Goal: Information Seeking & Learning: Learn about a topic

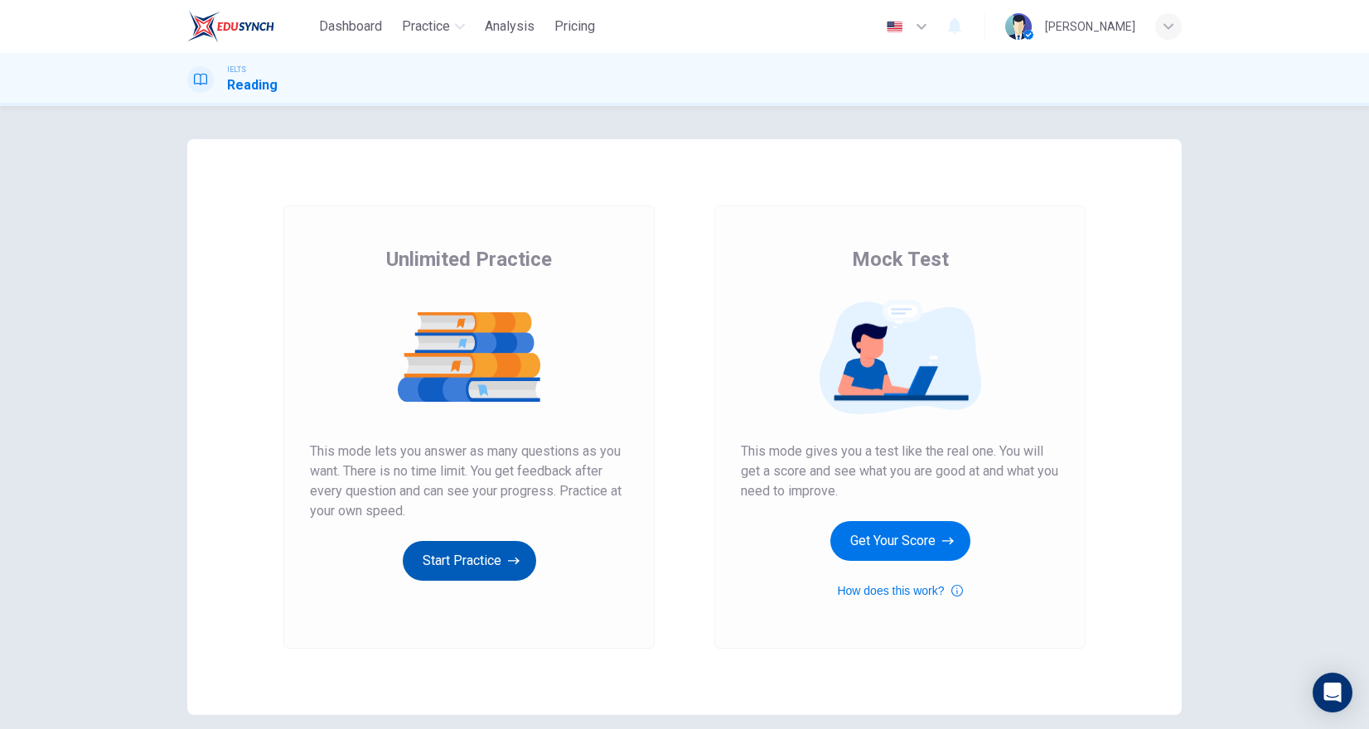
click at [480, 559] on button "Start Practice" at bounding box center [469, 561] width 133 height 40
click at [460, 556] on button "Start Practice" at bounding box center [469, 561] width 133 height 40
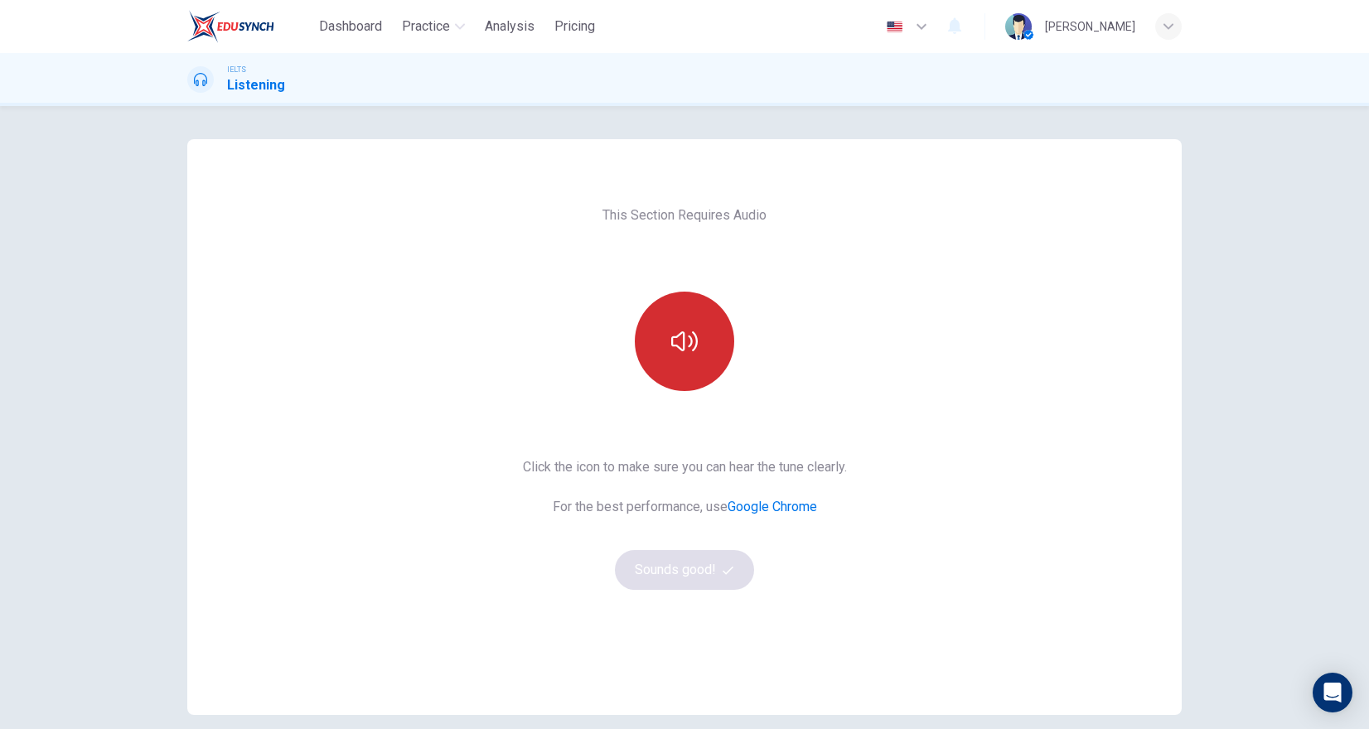
click at [678, 348] on icon "button" at bounding box center [684, 341] width 27 height 27
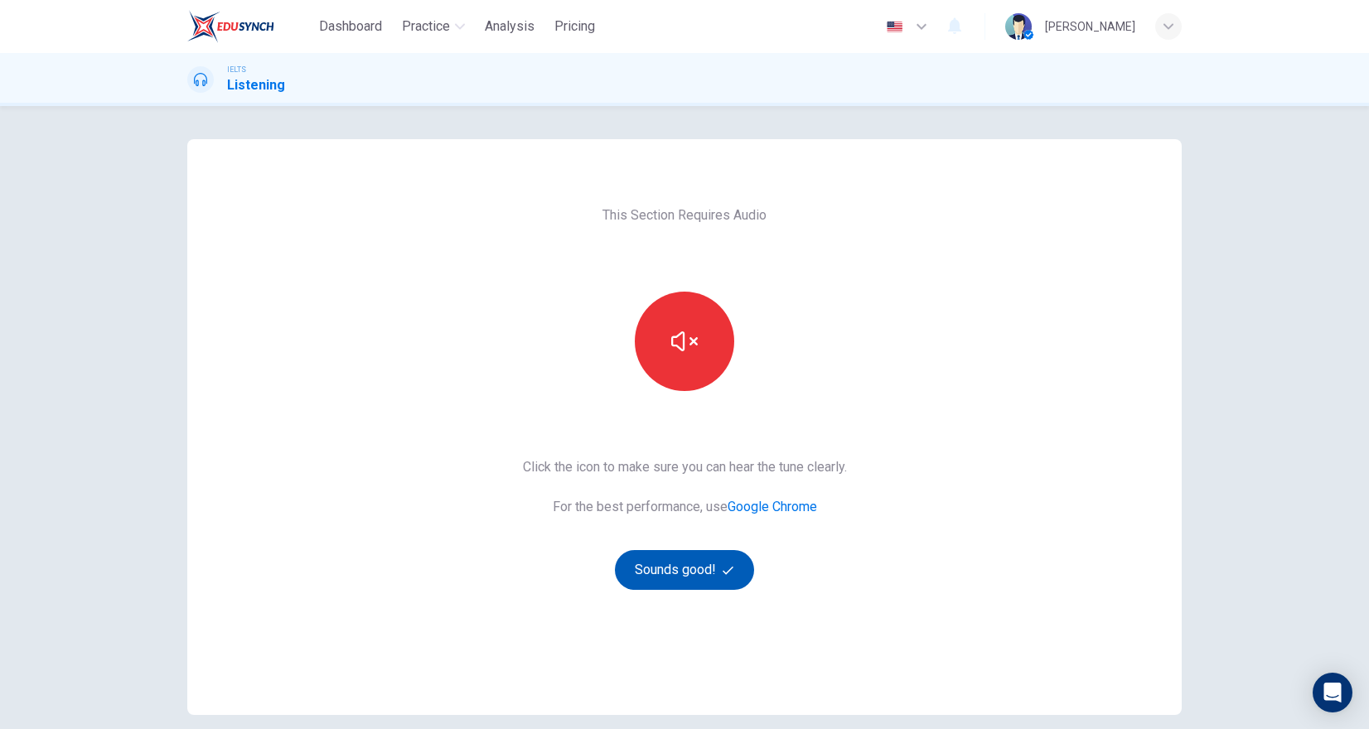
click at [660, 567] on button "Sounds good!" at bounding box center [684, 570] width 139 height 40
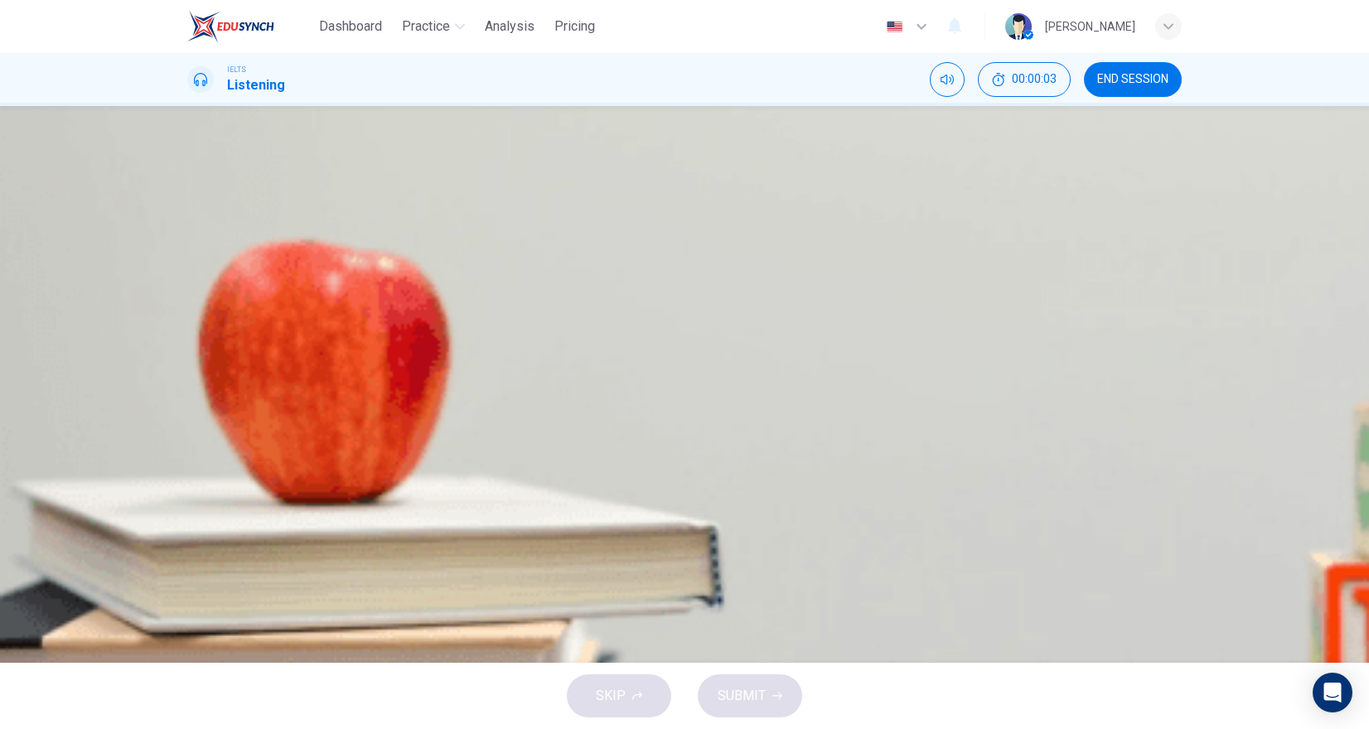
click at [1158, 86] on button "END SESSION" at bounding box center [1133, 79] width 98 height 35
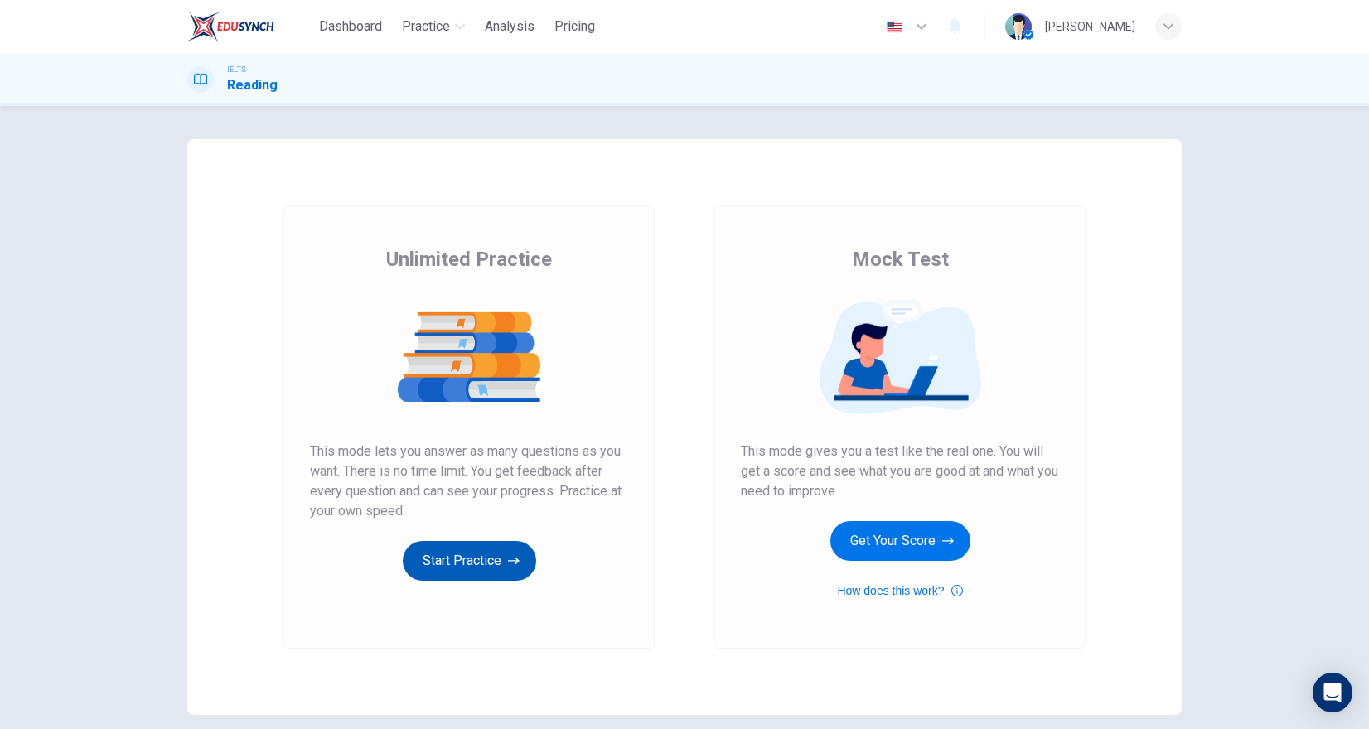
click at [470, 551] on button "Start Practice" at bounding box center [469, 561] width 133 height 40
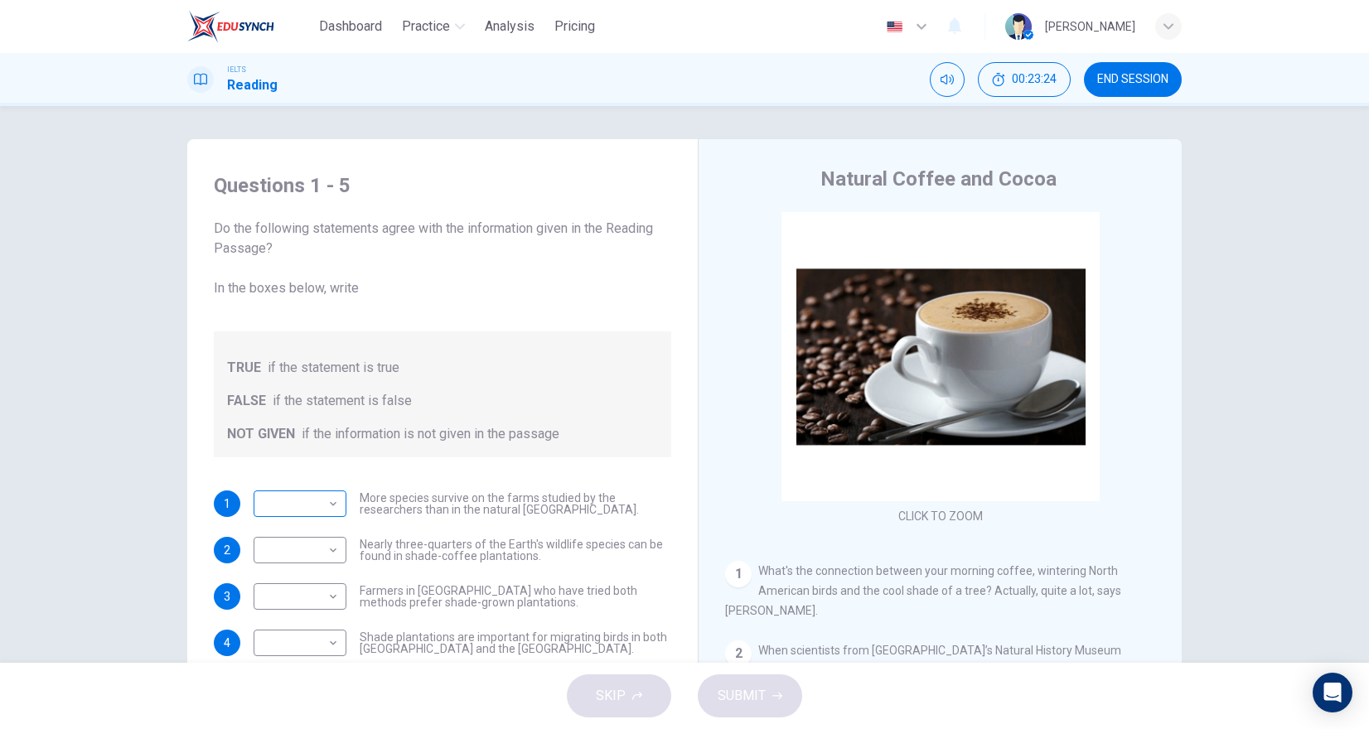
click at [306, 501] on body "Dashboard Practice Analysis Pricing English en ​ Obsidian Chen IELTS Reading 00…" at bounding box center [684, 364] width 1369 height 729
click at [438, 442] on div at bounding box center [684, 364] width 1369 height 729
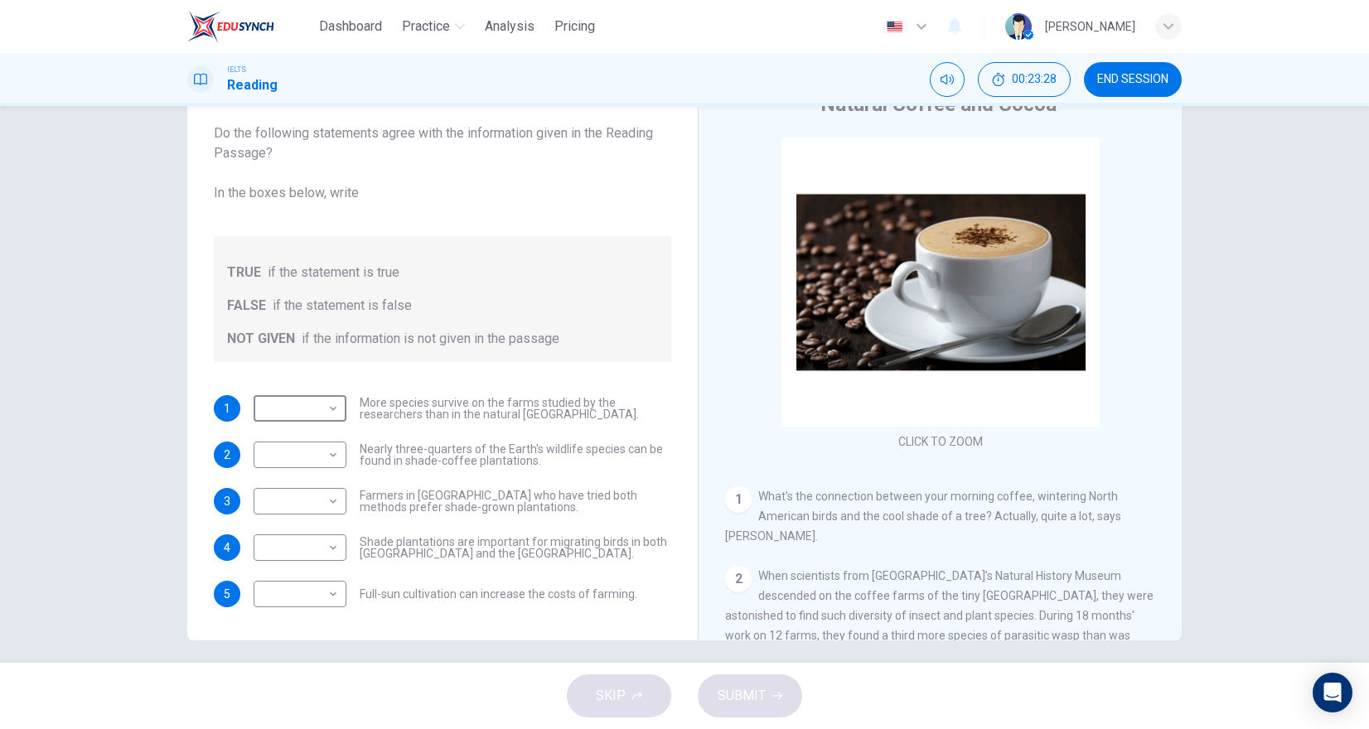
scroll to position [76, 0]
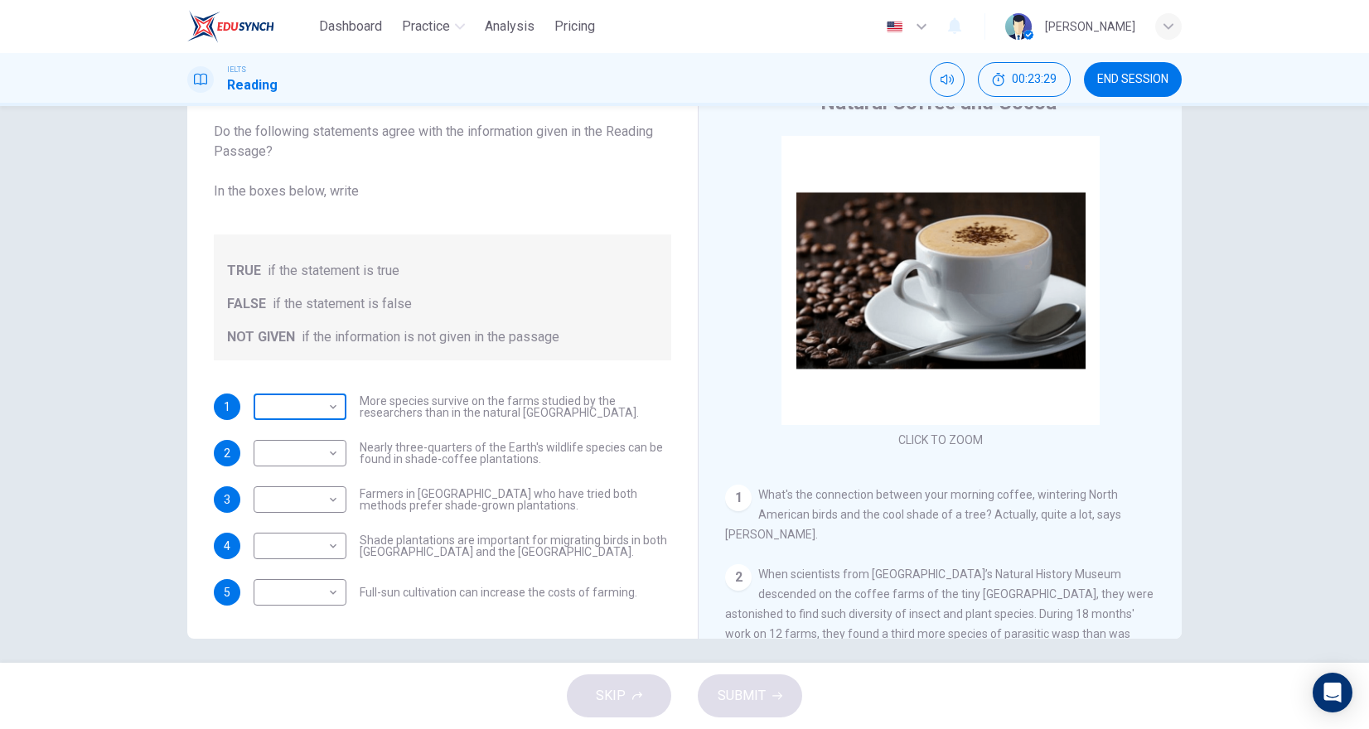
click at [303, 416] on body "Dashboard Practice Analysis Pricing English en ​ Obsidian Chen IELTS Reading 00…" at bounding box center [684, 364] width 1369 height 729
click at [307, 728] on li "TRUE" at bounding box center [684, 739] width 1369 height 20
type input "TRUE"
click at [307, 449] on body "Dashboard Practice Analysis Pricing English en ​ Obsidian Chen IELTS Reading 00…" at bounding box center [684, 364] width 1369 height 729
click at [293, 728] on li "TRUE" at bounding box center [684, 739] width 1369 height 20
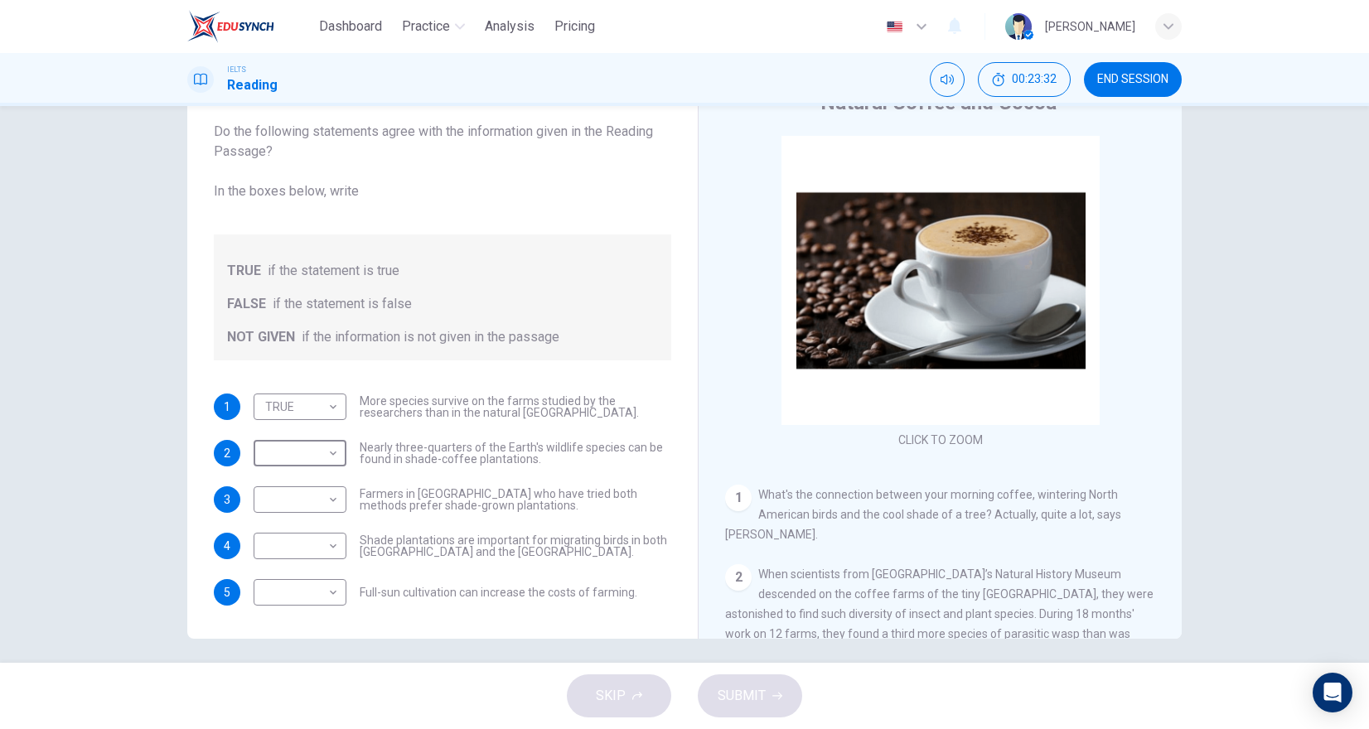
type input "TRUE"
click at [293, 507] on body "Dashboard Practice Analysis Pricing English en ​ Obsidian Chen IELTS Reading 00…" at bounding box center [684, 364] width 1369 height 729
type input "FALSE"
click at [287, 545] on body "Dashboard Practice Analysis Pricing English en ​ Obsidian Chen IELTS Reading 00…" at bounding box center [684, 364] width 1369 height 729
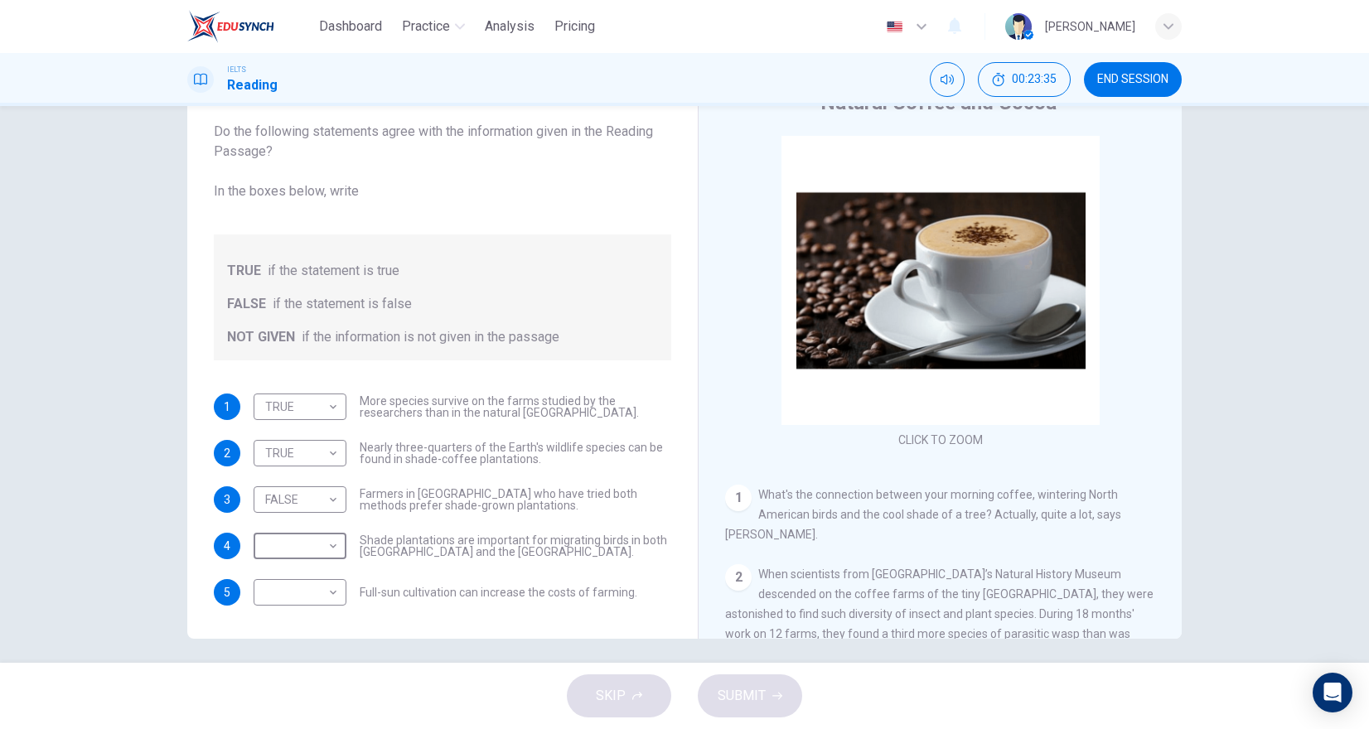
click at [304, 459] on div at bounding box center [684, 364] width 1369 height 729
click at [328, 411] on body "Dashboard Practice Analysis Pricing English en ​ Obsidian Chen IELTS Reading 00…" at bounding box center [684, 364] width 1369 height 729
type input "NOT GIVEN"
click at [313, 550] on body "Dashboard Practice Analysis Pricing English en ​ Obsidian Chen IELTS Reading 00…" at bounding box center [684, 364] width 1369 height 729
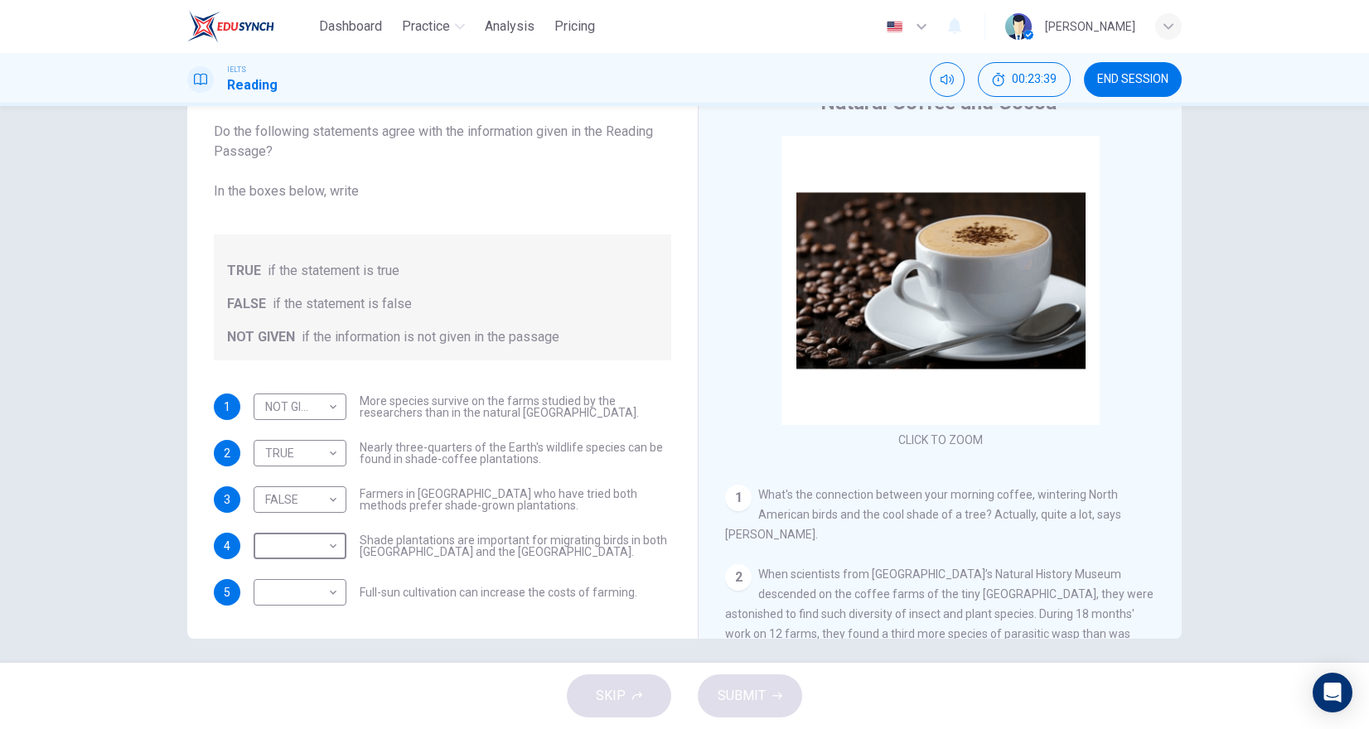
click at [307, 728] on li "TRUE" at bounding box center [684, 739] width 1369 height 20
type input "TRUE"
click at [308, 583] on body "Dashboard Practice Analysis Pricing English en ​ Obsidian Chen IELTS Reading 00…" at bounding box center [684, 364] width 1369 height 729
type input "FALSE"
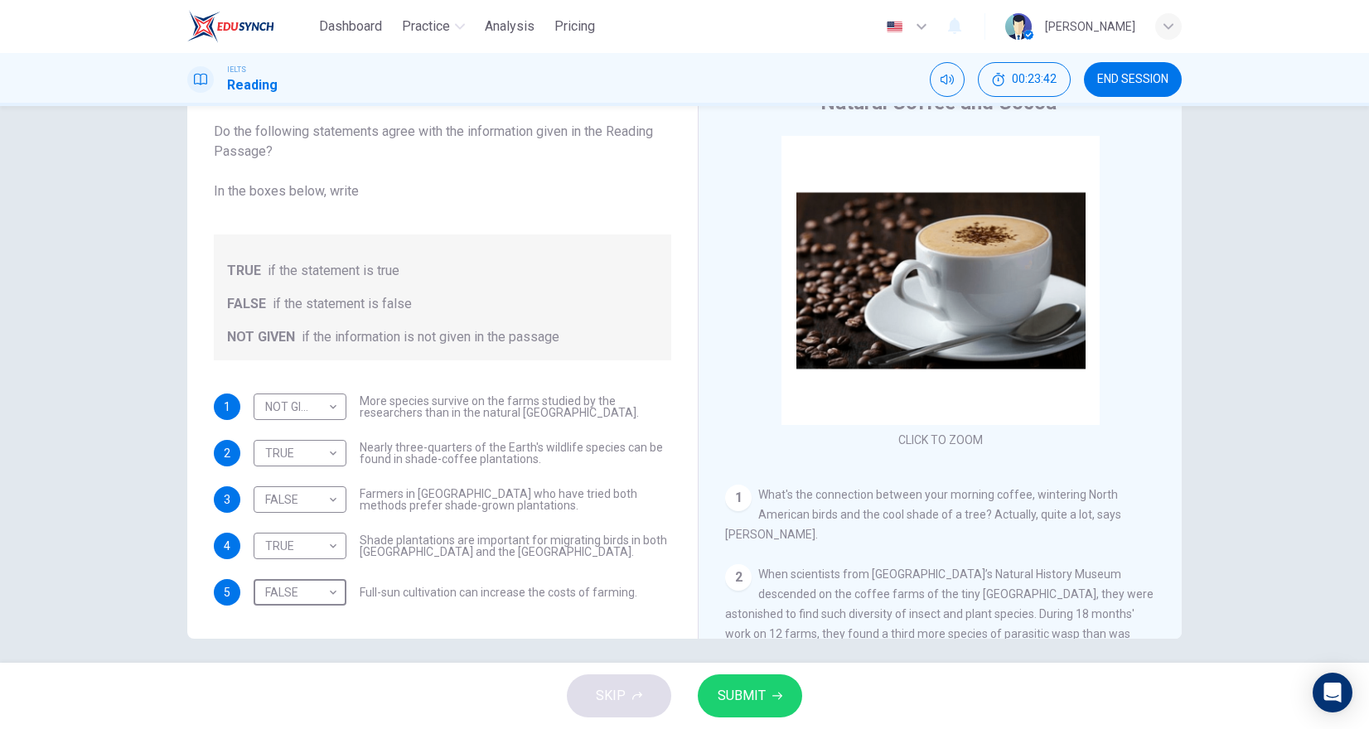
click at [743, 691] on span "SUBMIT" at bounding box center [742, 695] width 48 height 23
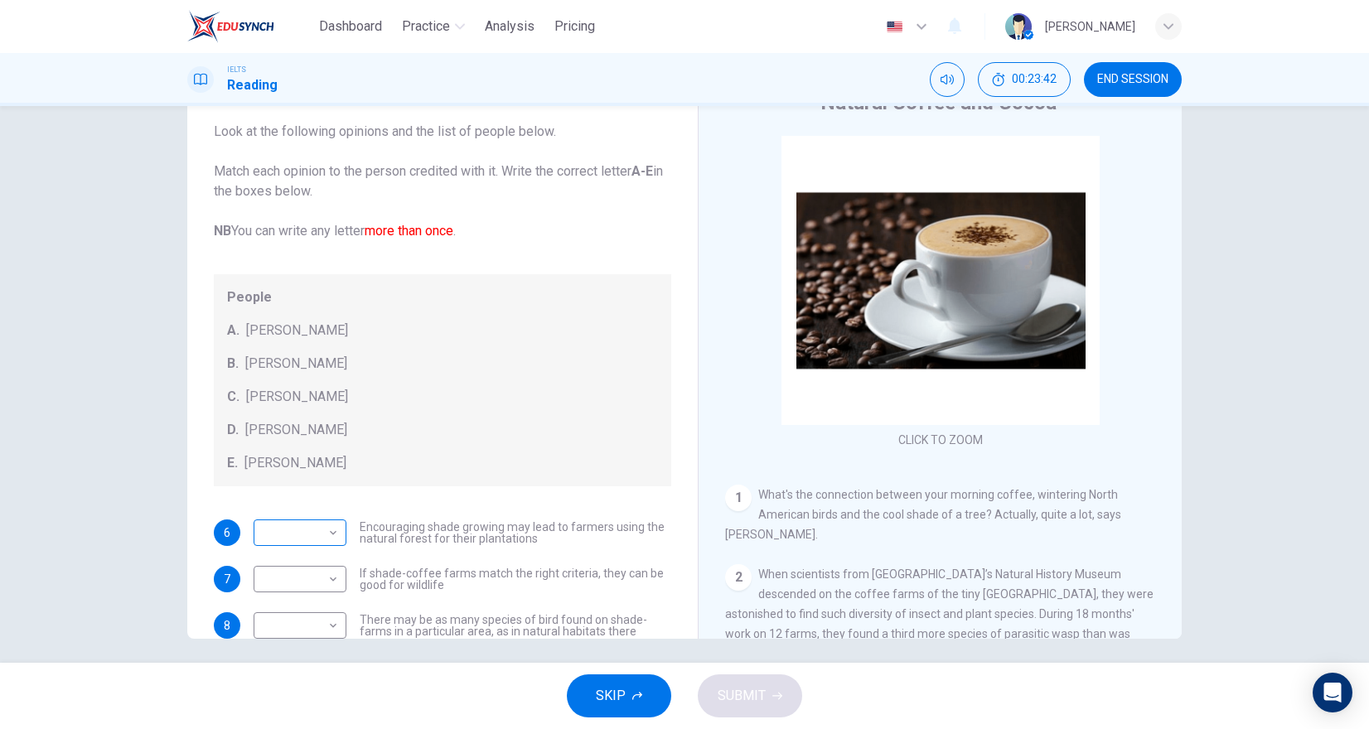
click at [277, 532] on body "Dashboard Practice Analysis Pricing English en ​ Obsidian Chen IELTS Reading 00…" at bounding box center [684, 364] width 1369 height 729
type input "B"
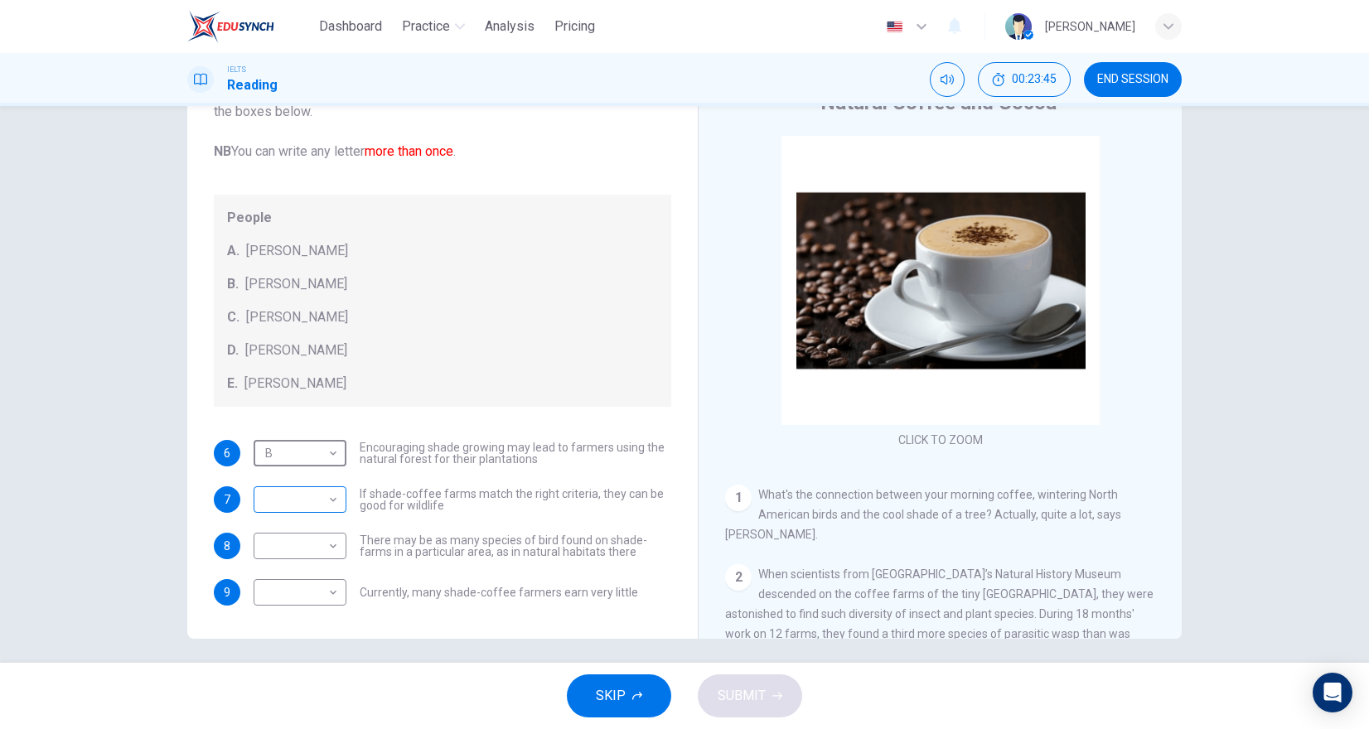
scroll to position [100, 0]
click at [325, 505] on body "Dashboard Practice Analysis Pricing English en ​ Obsidian Chen IELTS Reading 00…" at bounding box center [684, 364] width 1369 height 729
type input "C"
click at [326, 543] on body "Dashboard Practice Analysis Pricing English en ​ Obsidian Chen IELTS Reading 00…" at bounding box center [684, 364] width 1369 height 729
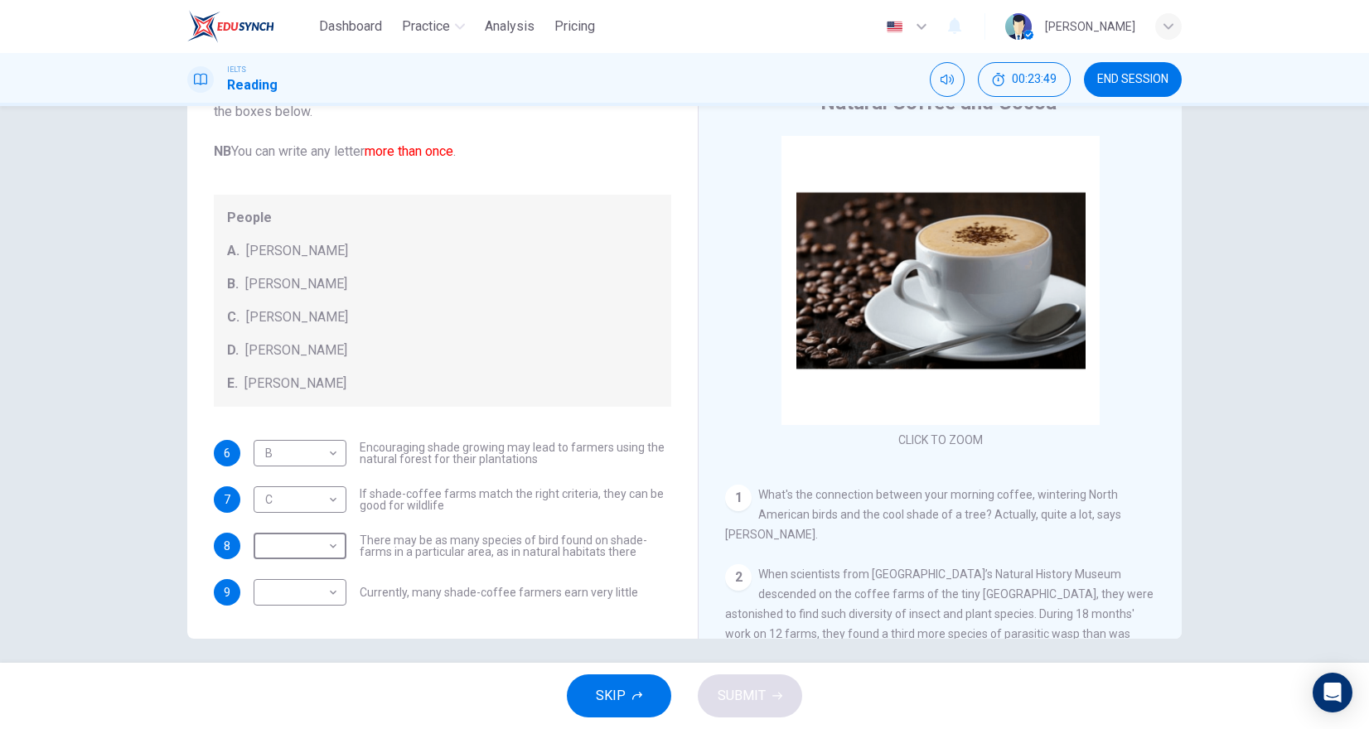
click at [315, 728] on li "A" at bounding box center [684, 739] width 1369 height 20
type input "A"
click at [315, 728] on li "A" at bounding box center [525, 735] width 1027 height 12
click at [313, 594] on body "Dashboard Practice Analysis Pricing English en ​ Obsidian Chen IELTS Reading 00…" at bounding box center [684, 364] width 1369 height 729
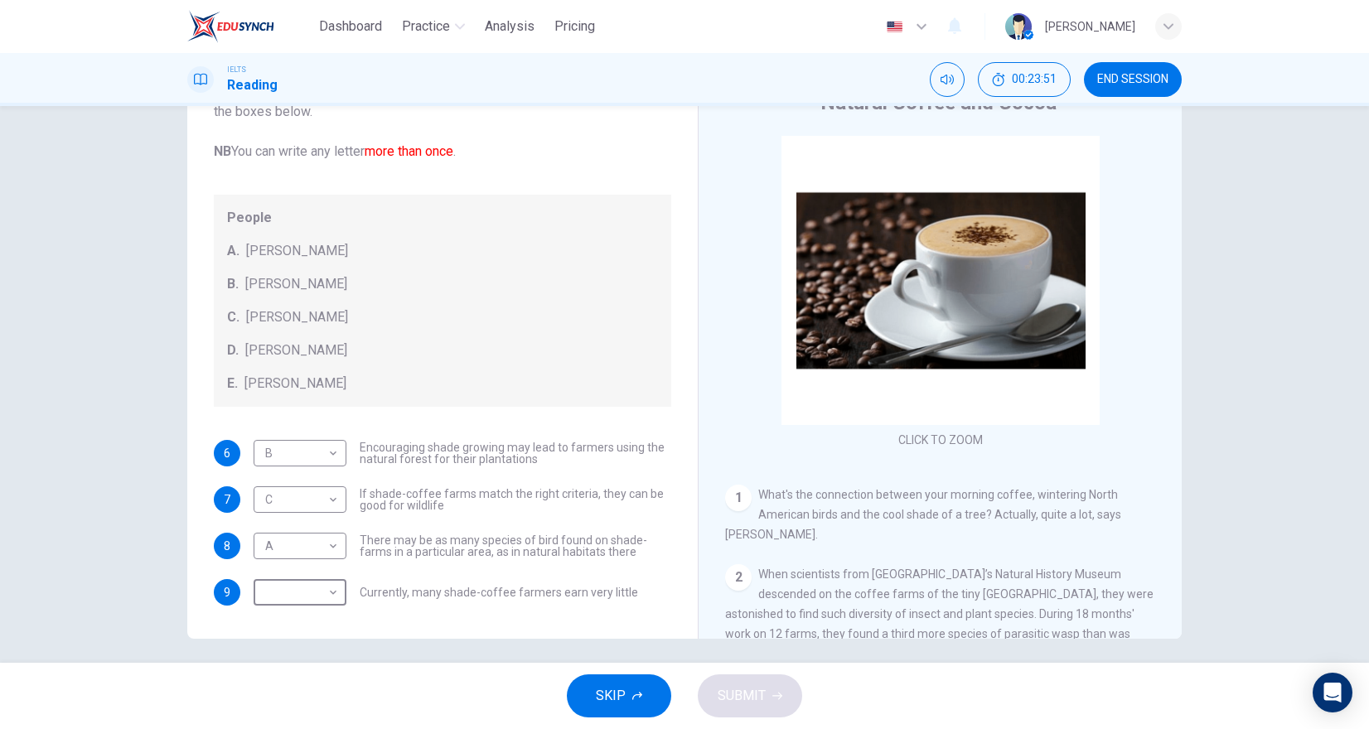
type input "E"
click at [728, 689] on span "SUBMIT" at bounding box center [742, 695] width 48 height 23
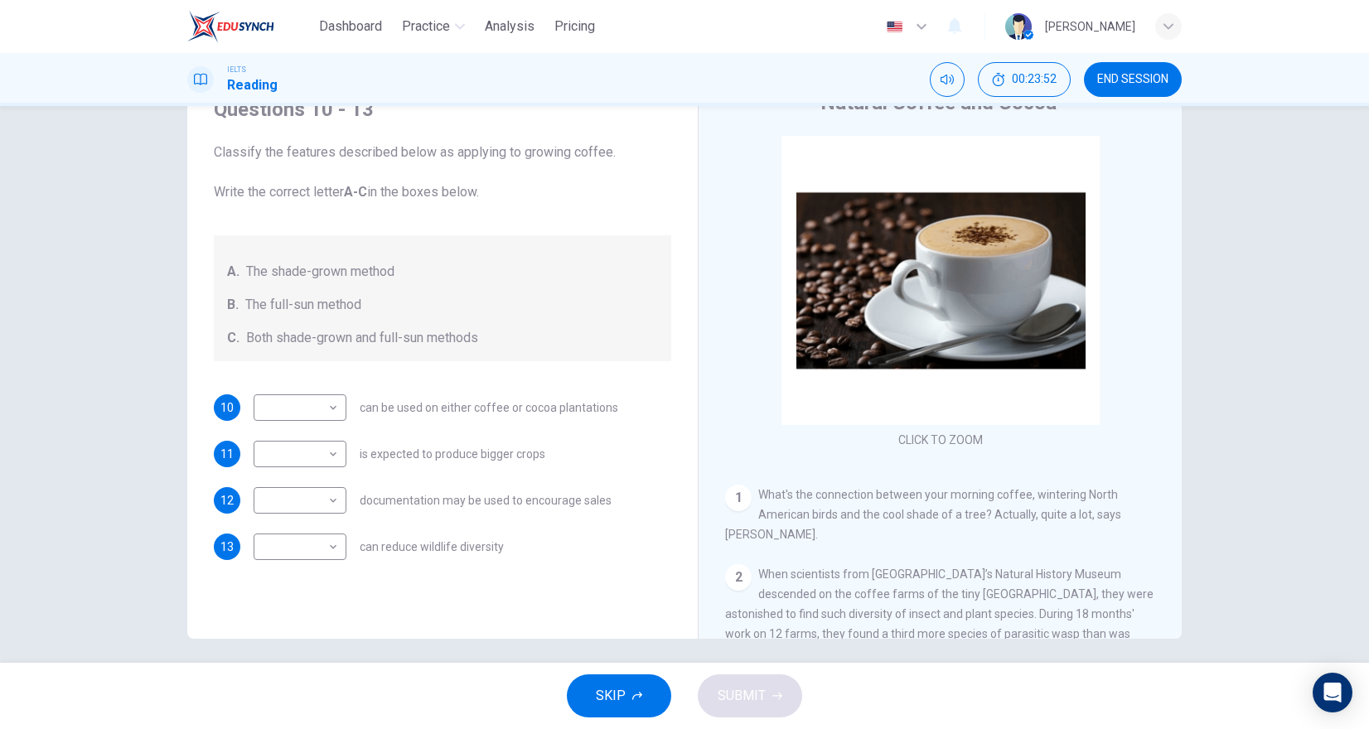
scroll to position [0, 0]
click at [298, 410] on body "Dashboard Practice Analysis Pricing English en ​ Obsidian Chen IELTS Reading 00…" at bounding box center [684, 364] width 1369 height 729
click at [315, 728] on li "A" at bounding box center [684, 739] width 1369 height 20
type input "A"
click at [321, 447] on body "Dashboard Practice Analysis Pricing English en ​ Obsidian Chen IELTS Reading 00…" at bounding box center [684, 364] width 1369 height 729
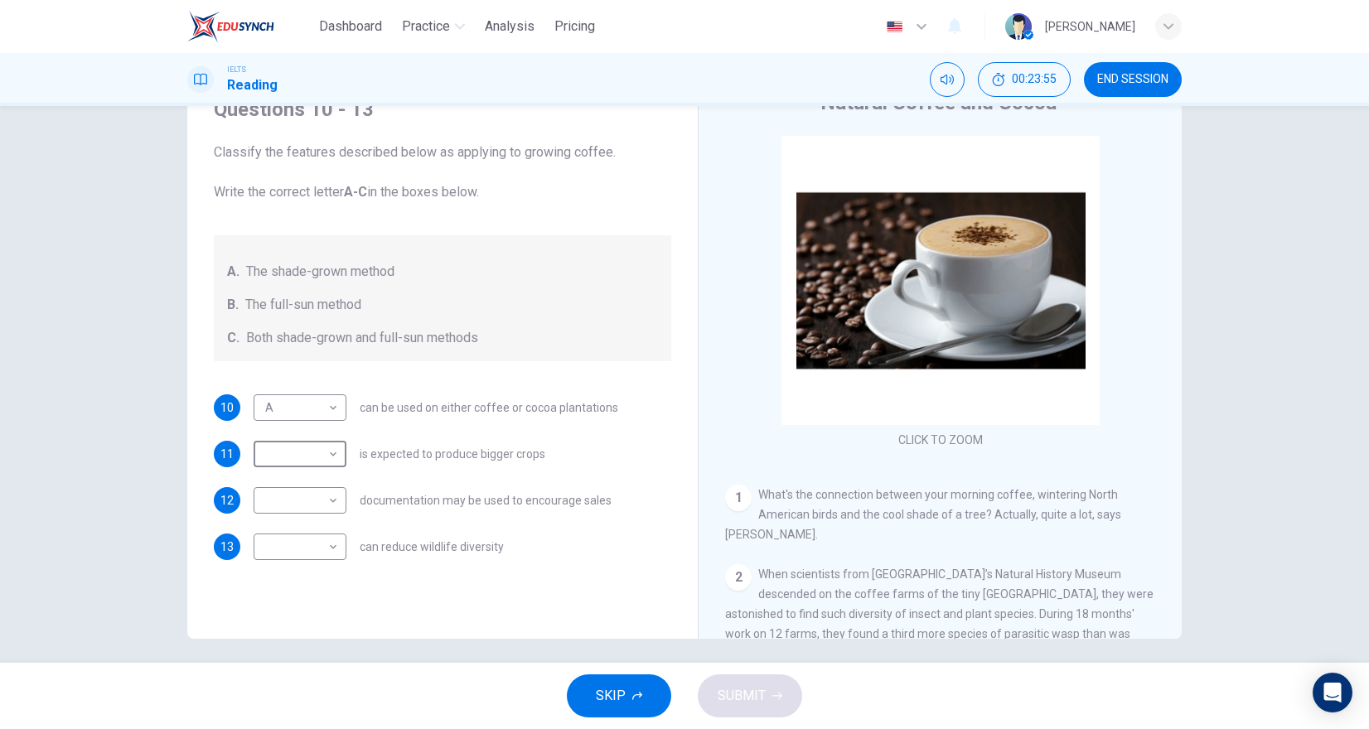
type input "B"
click at [308, 498] on body "Dashboard Practice Analysis Pricing English en ​ Obsidian Chen IELTS Reading 00…" at bounding box center [684, 364] width 1369 height 729
type input "C"
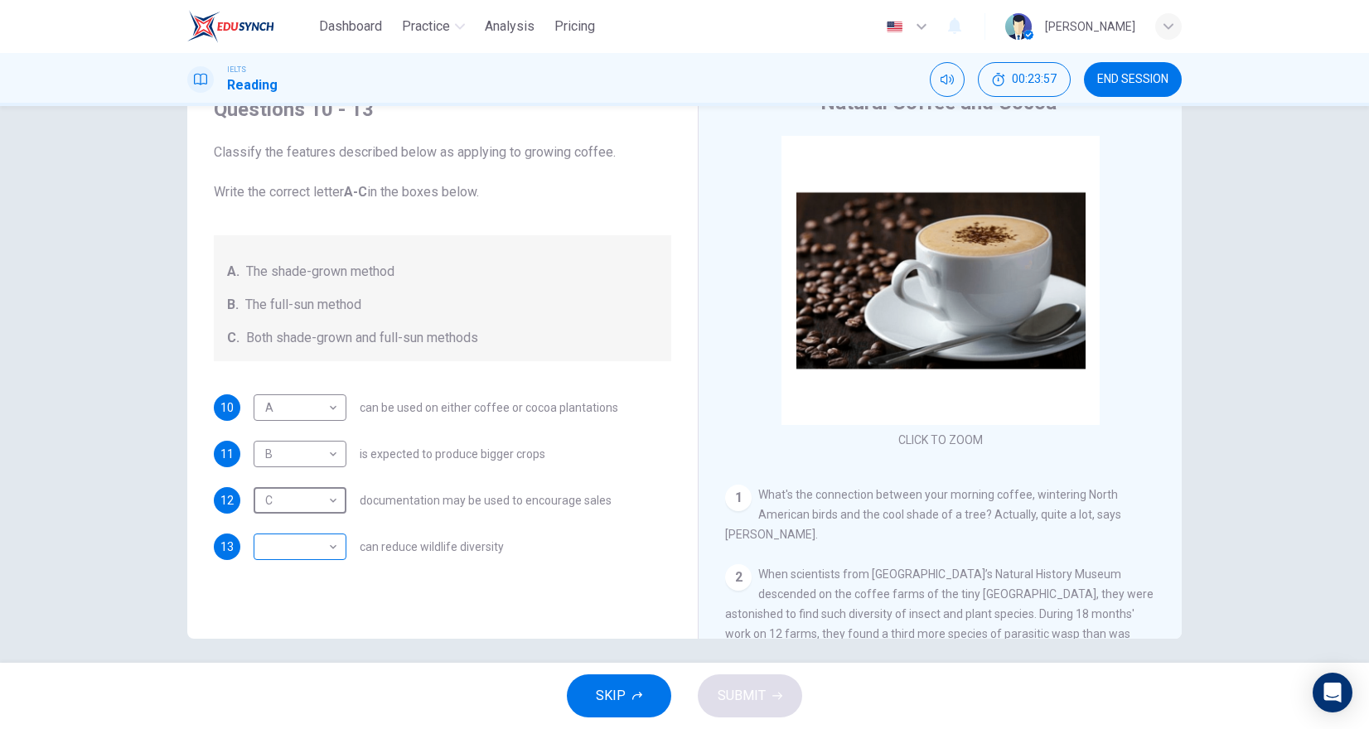
click at [310, 542] on body "Dashboard Practice Analysis Pricing English en ​ Obsidian Chen IELTS Reading 00…" at bounding box center [684, 364] width 1369 height 729
type input "B"
click at [723, 691] on span "SUBMIT" at bounding box center [742, 695] width 48 height 23
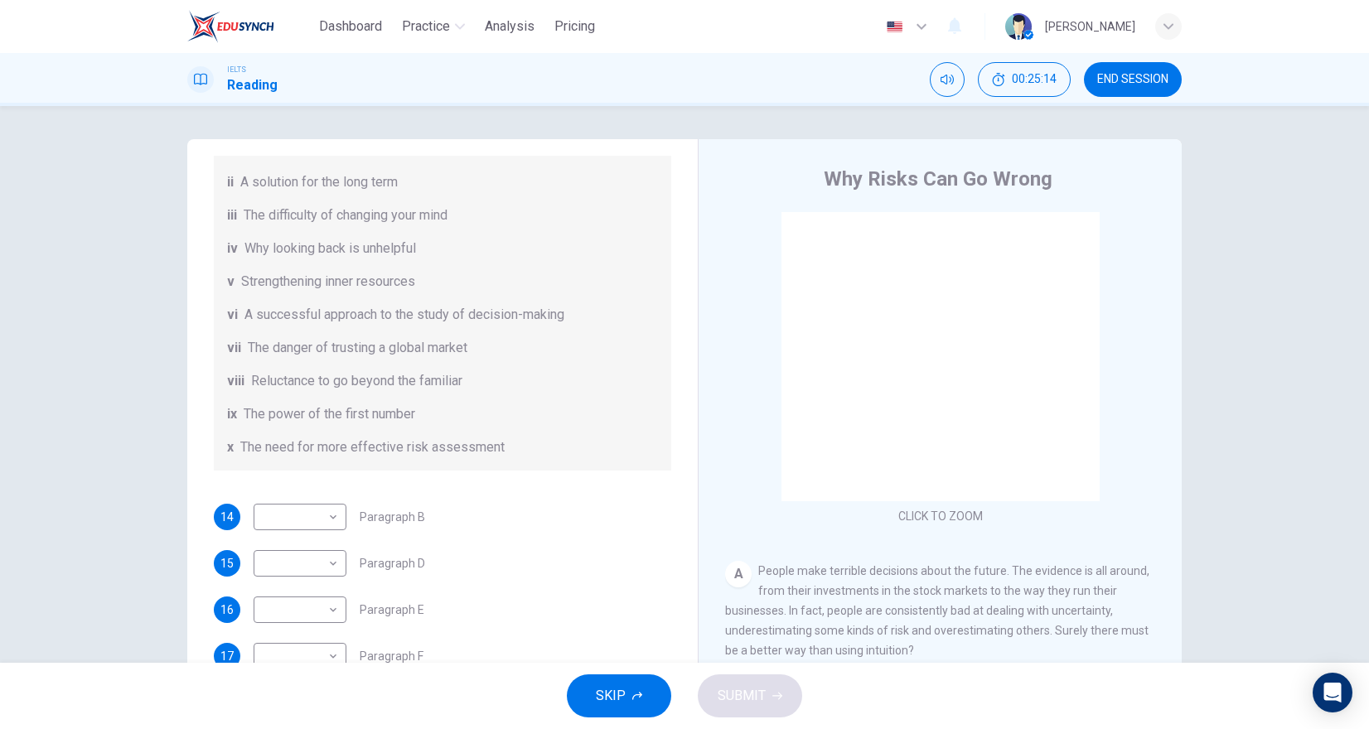
scroll to position [268, 0]
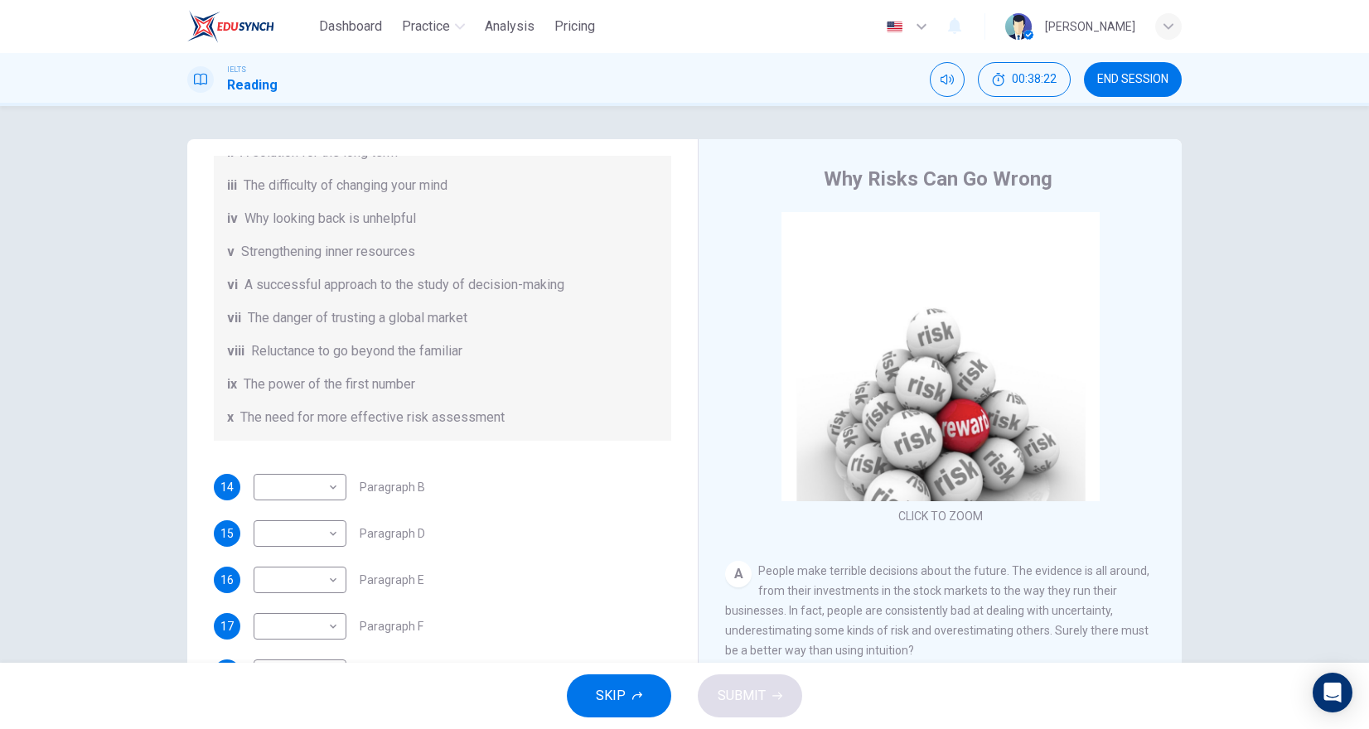
click at [653, 433] on div "List of Headings i Not identifying the correct priorities ii A solution for the…" at bounding box center [442, 252] width 457 height 378
click at [328, 491] on body "Dashboard Practice Analysis Pricing English en ​ Obsidian Chen IELTS Reading 00…" at bounding box center [684, 364] width 1369 height 729
type input "vi"
click at [296, 530] on body "Dashboard Practice Analysis Pricing English en ​ Obsidian Chen IELTS Reading 00…" at bounding box center [684, 364] width 1369 height 729
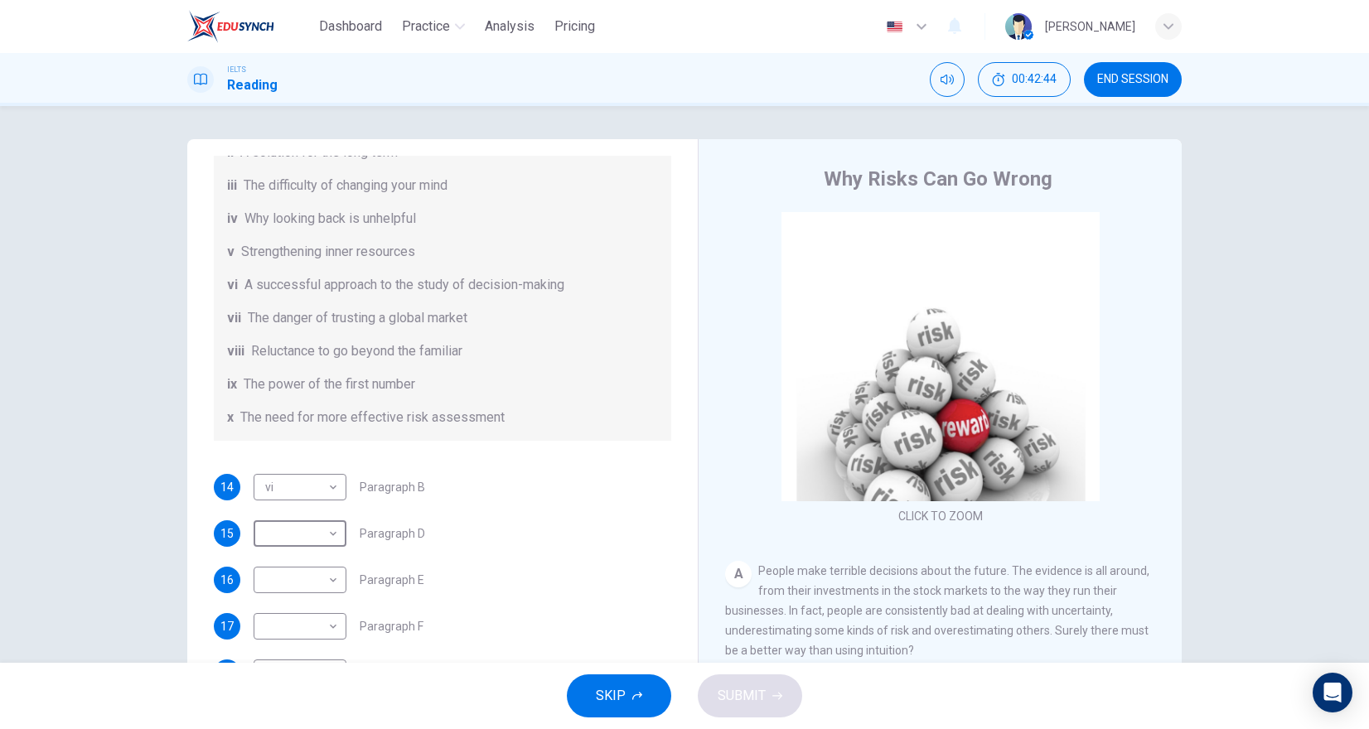
type input "iv"
click at [323, 585] on body "Dashboard Practice Analysis Pricing English en ​ Obsidian Chen IELTS Reading 00…" at bounding box center [684, 364] width 1369 height 729
type input "iii"
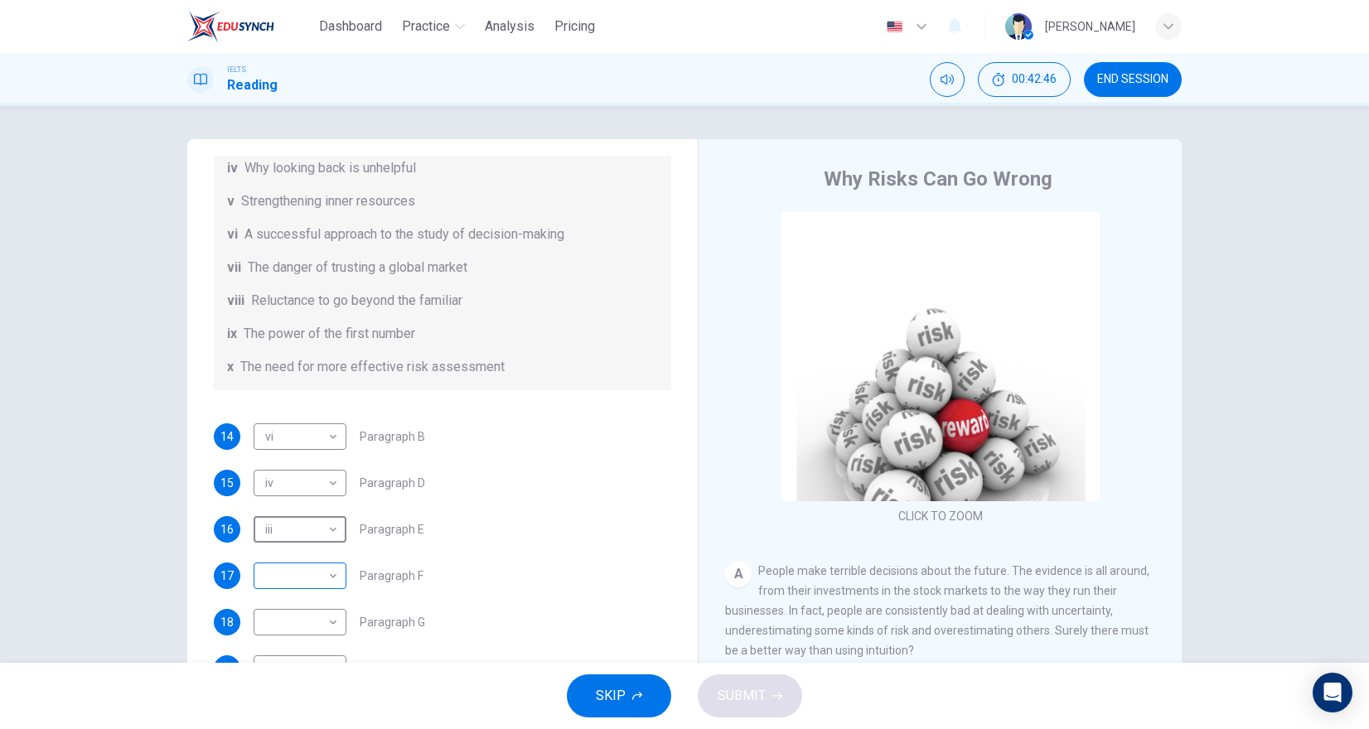
scroll to position [319, 0]
click at [317, 585] on body "Dashboard Practice Analysis Pricing English en ​ Obsidian Chen IELTS Reading 00…" at bounding box center [684, 364] width 1369 height 729
click at [305, 728] on li "i" at bounding box center [684, 739] width 1369 height 20
type input "i"
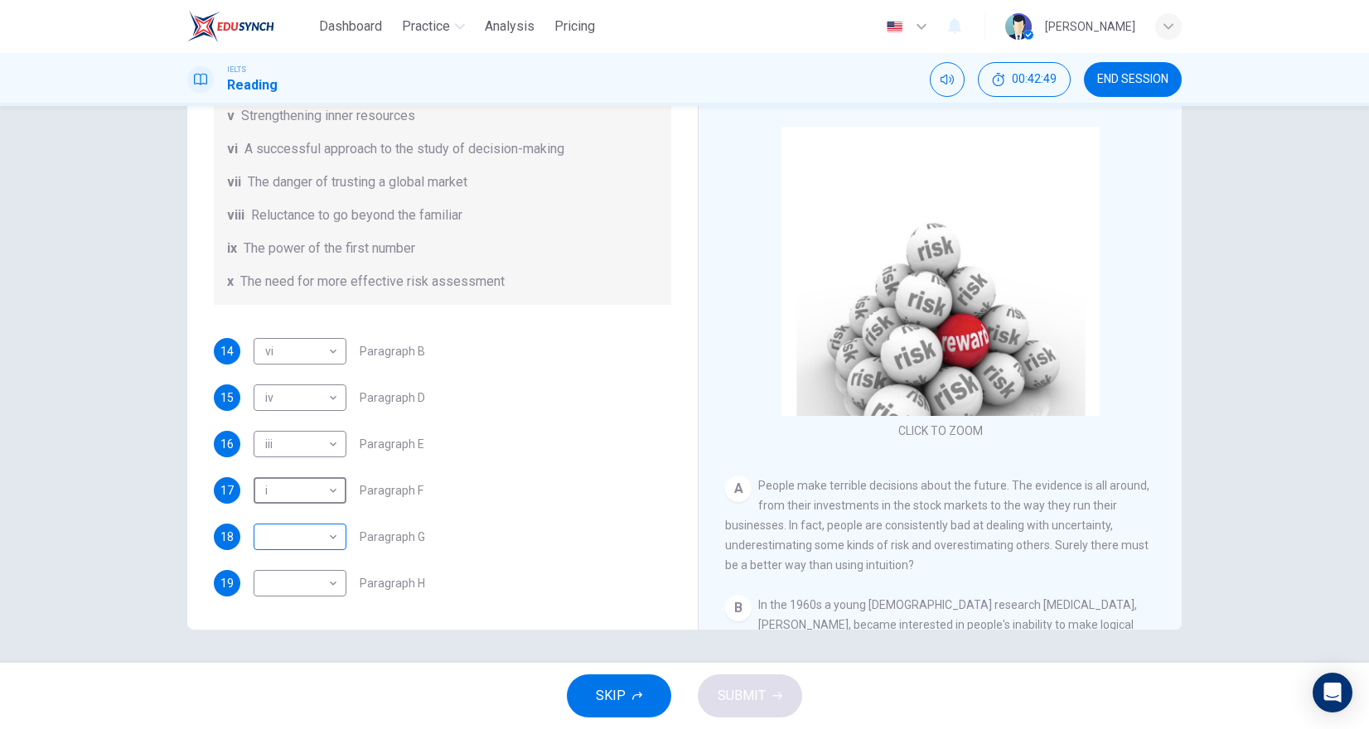
scroll to position [85, 0]
click at [312, 528] on body "Dashboard Practice Analysis Pricing English en ​ Obsidian Chen IELTS Reading 00…" at bounding box center [684, 364] width 1369 height 729
type input "viii"
click at [315, 594] on body "Dashboard Practice Analysis Pricing English en ​ Obsidian Chen IELTS Reading 00…" at bounding box center [684, 364] width 1369 height 729
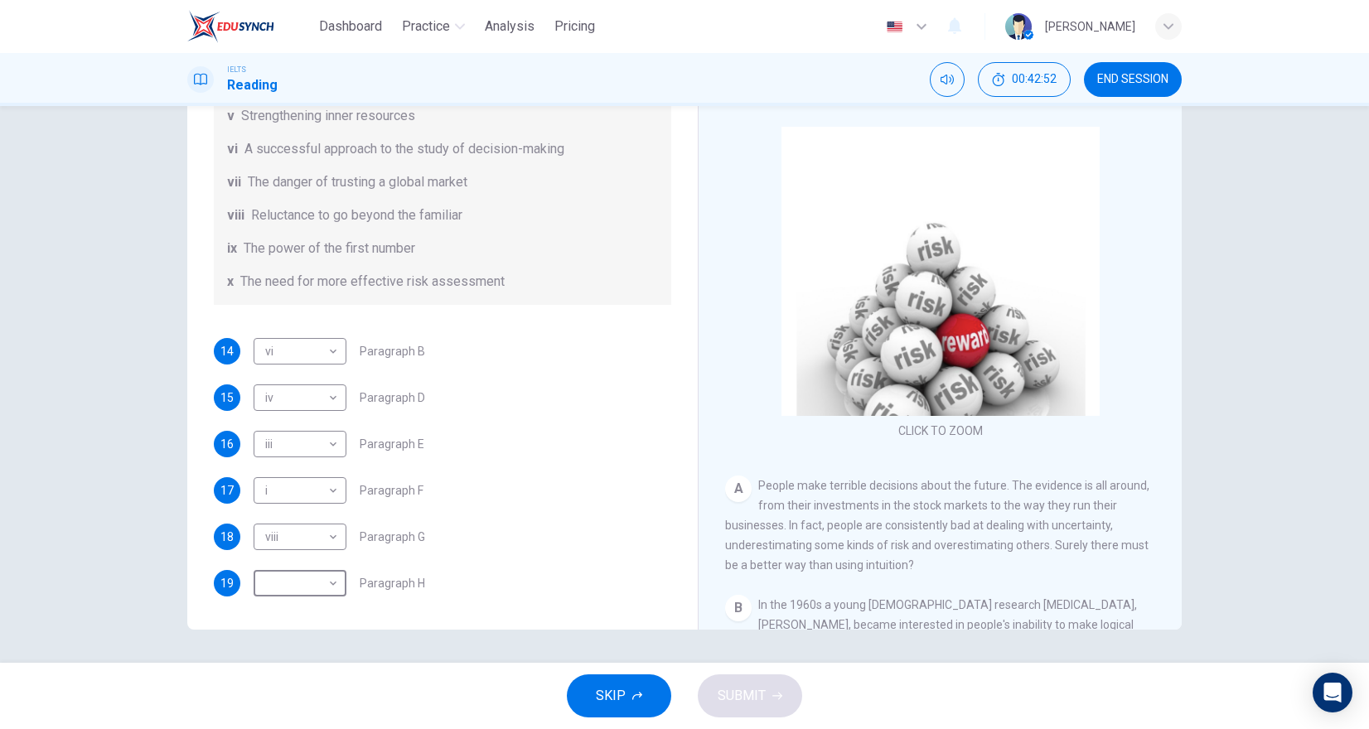
type input "x"
click at [757, 679] on button "SUBMIT" at bounding box center [750, 696] width 104 height 43
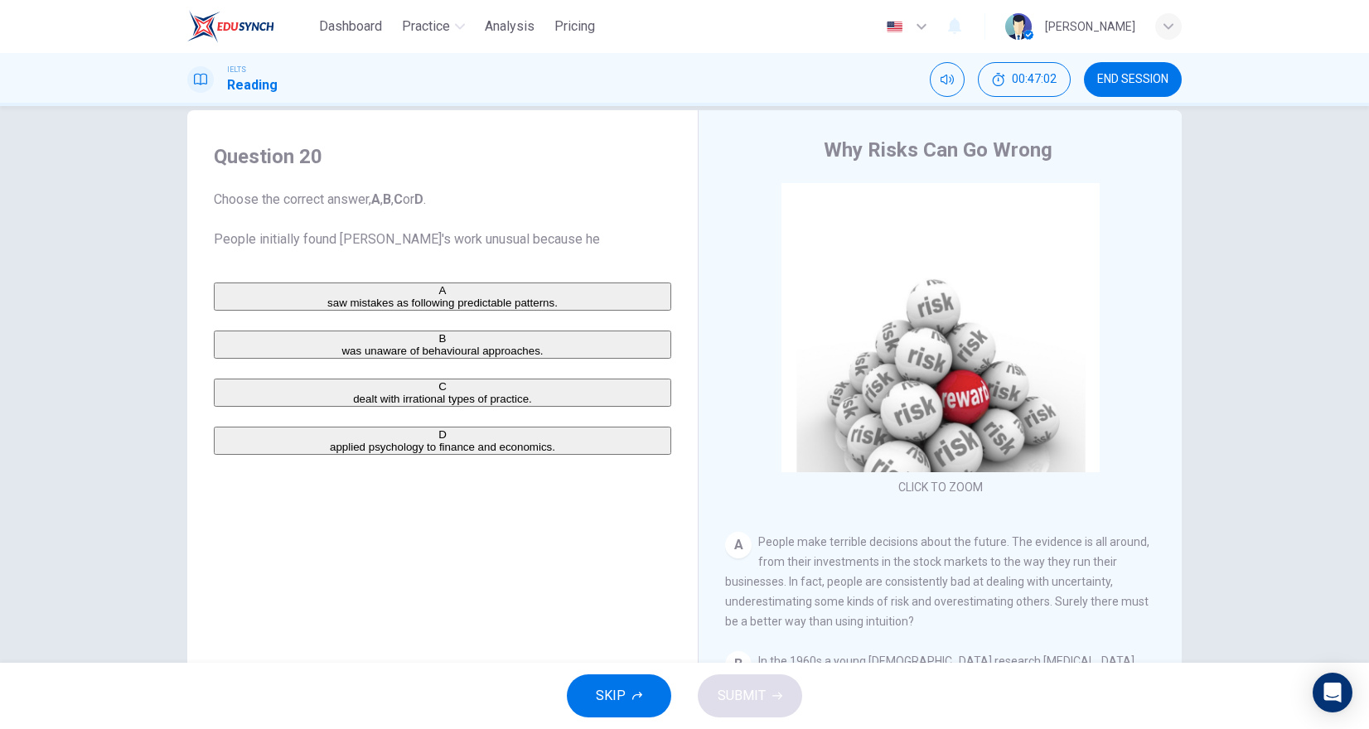
scroll to position [1, 0]
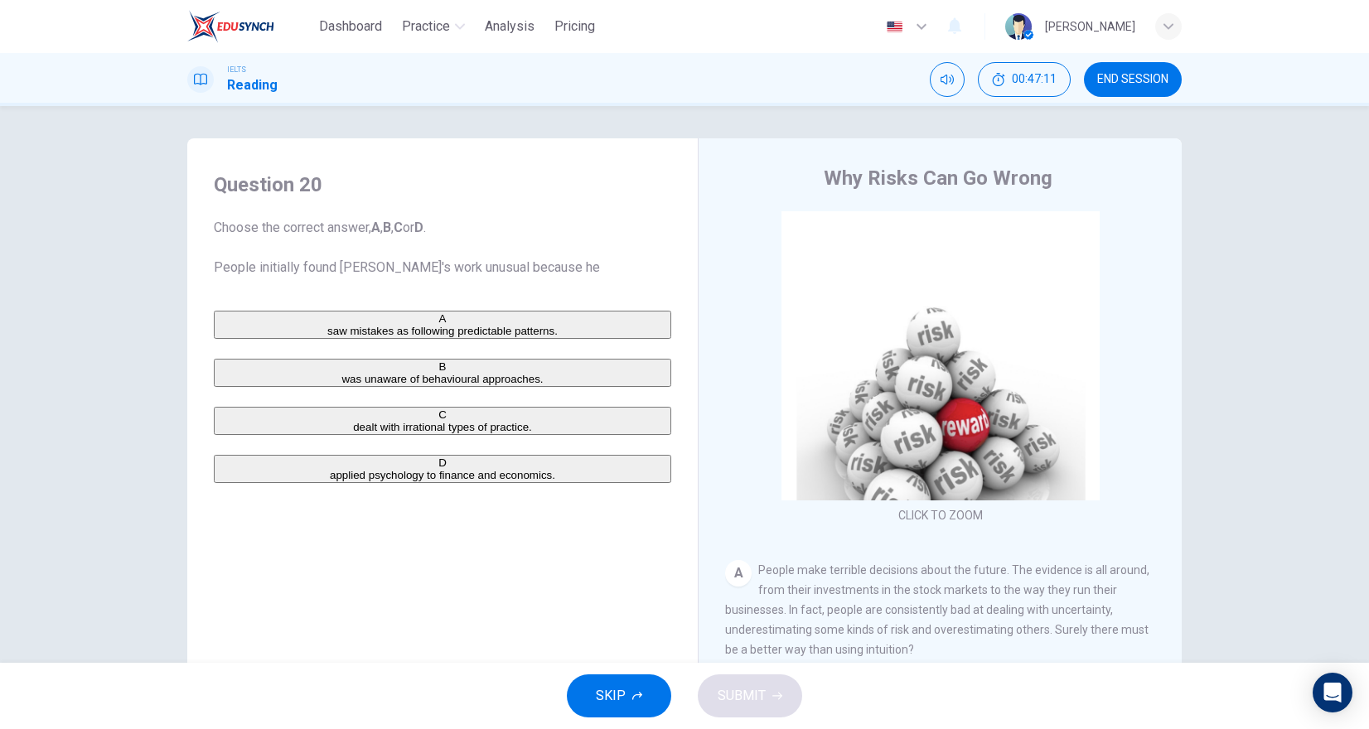
click at [239, 373] on div "B" at bounding box center [442, 366] width 454 height 12
click at [740, 685] on span "SUBMIT" at bounding box center [742, 695] width 48 height 23
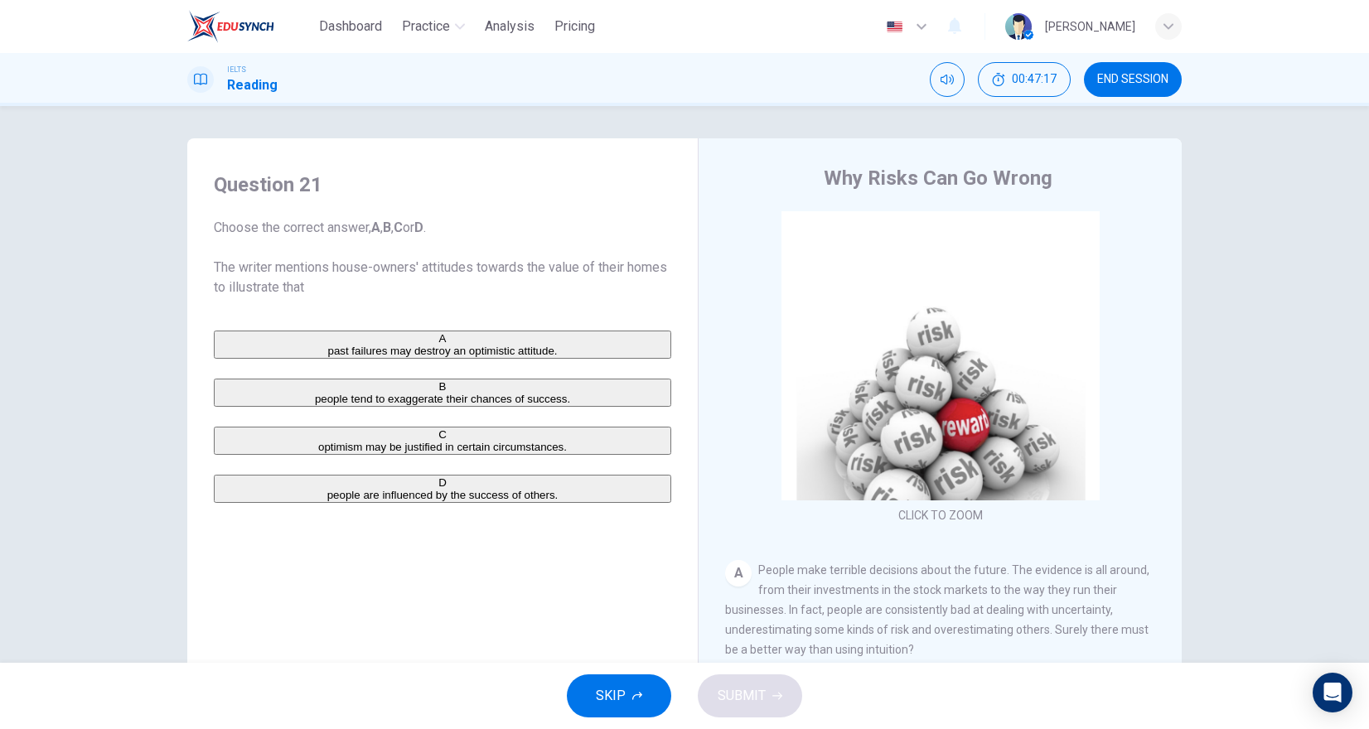
click at [368, 453] on span "optimism may be justified in certain circumstances." at bounding box center [442, 447] width 249 height 12
click at [782, 686] on button "SUBMIT" at bounding box center [750, 696] width 104 height 43
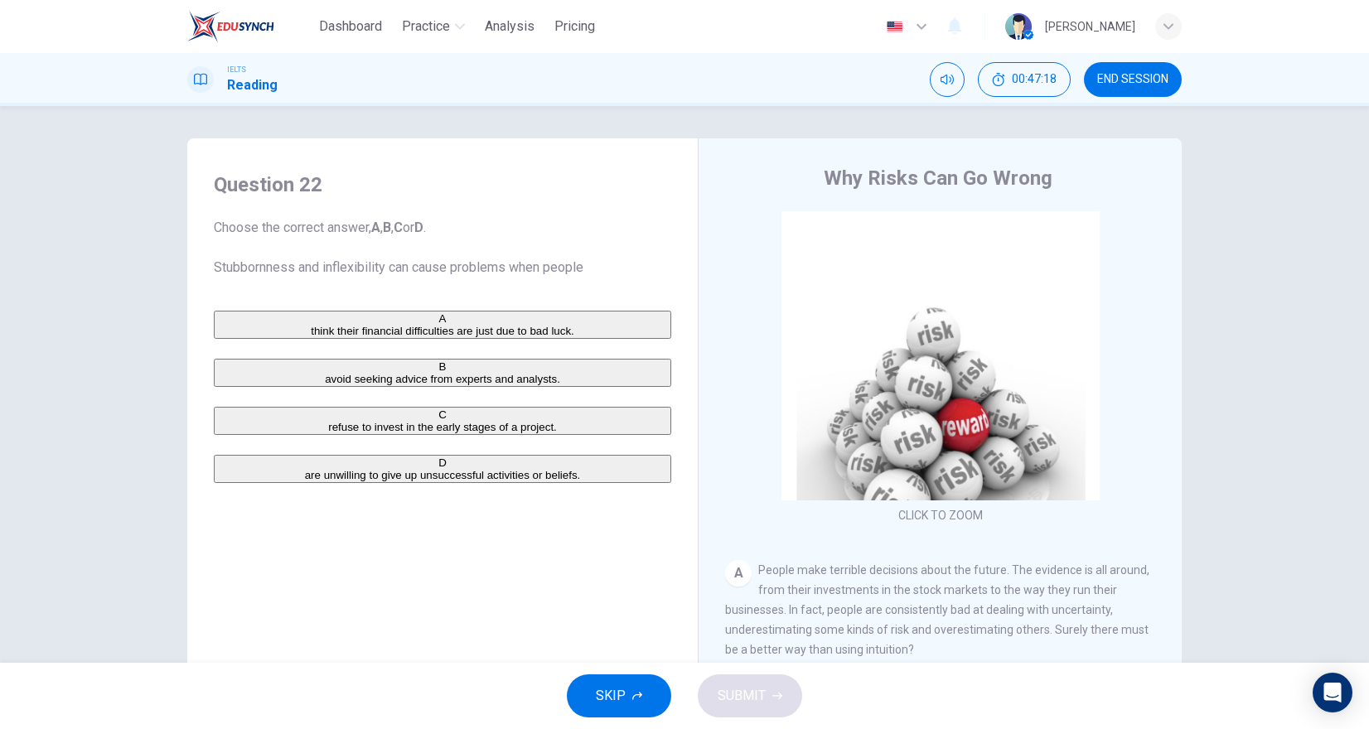
click at [328, 433] on span "refuse to invest in the early stages of a project." at bounding box center [442, 427] width 229 height 12
click at [767, 699] on button "SUBMIT" at bounding box center [750, 696] width 104 height 43
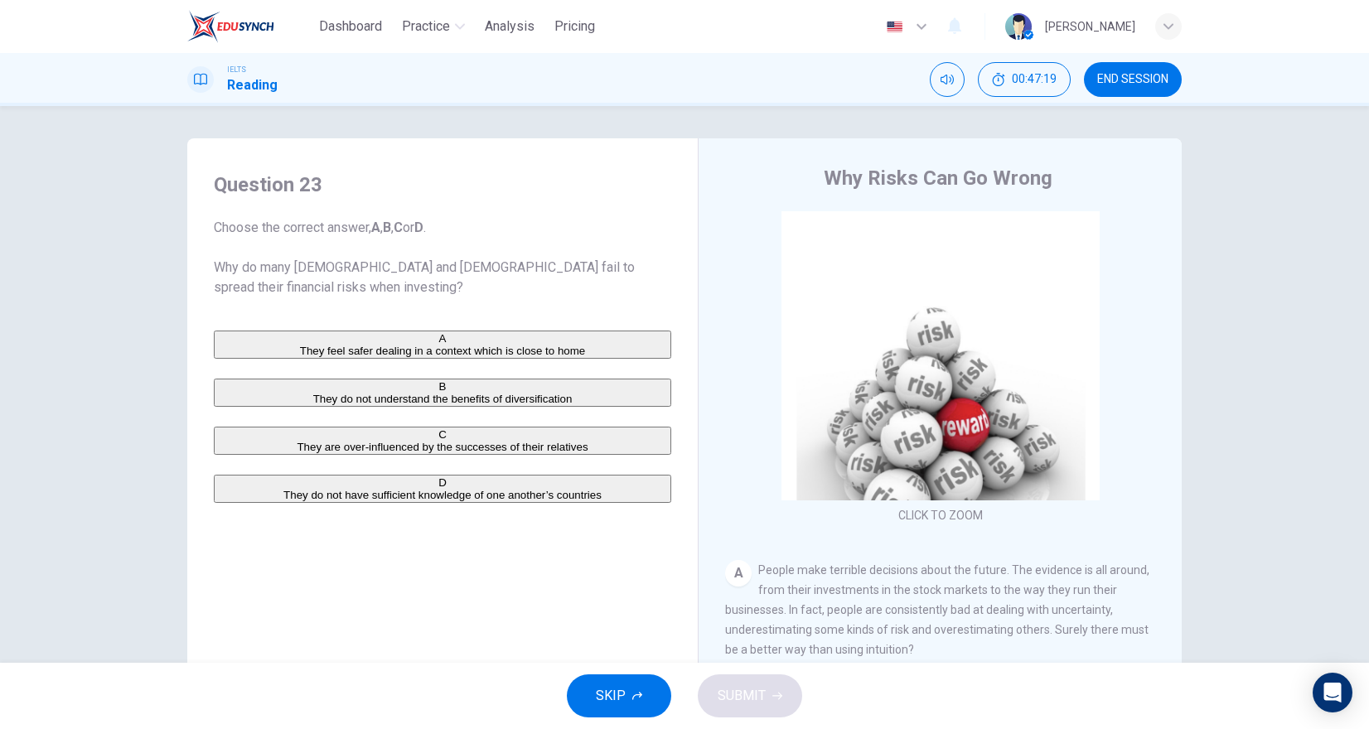
click at [399, 347] on span "They feel safer dealing in a context which is close to home" at bounding box center [443, 351] width 286 height 12
click at [747, 686] on span "SUBMIT" at bounding box center [742, 695] width 48 height 23
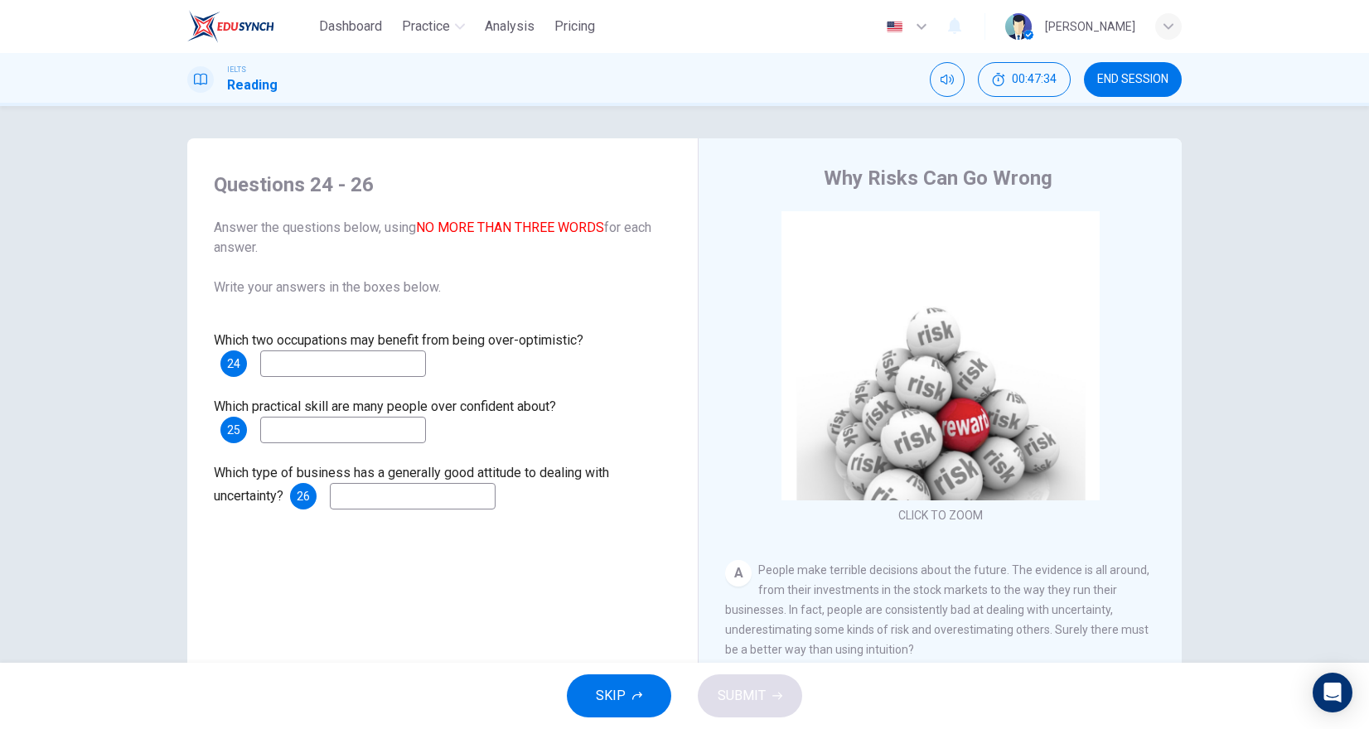
click at [355, 366] on input at bounding box center [343, 364] width 166 height 27
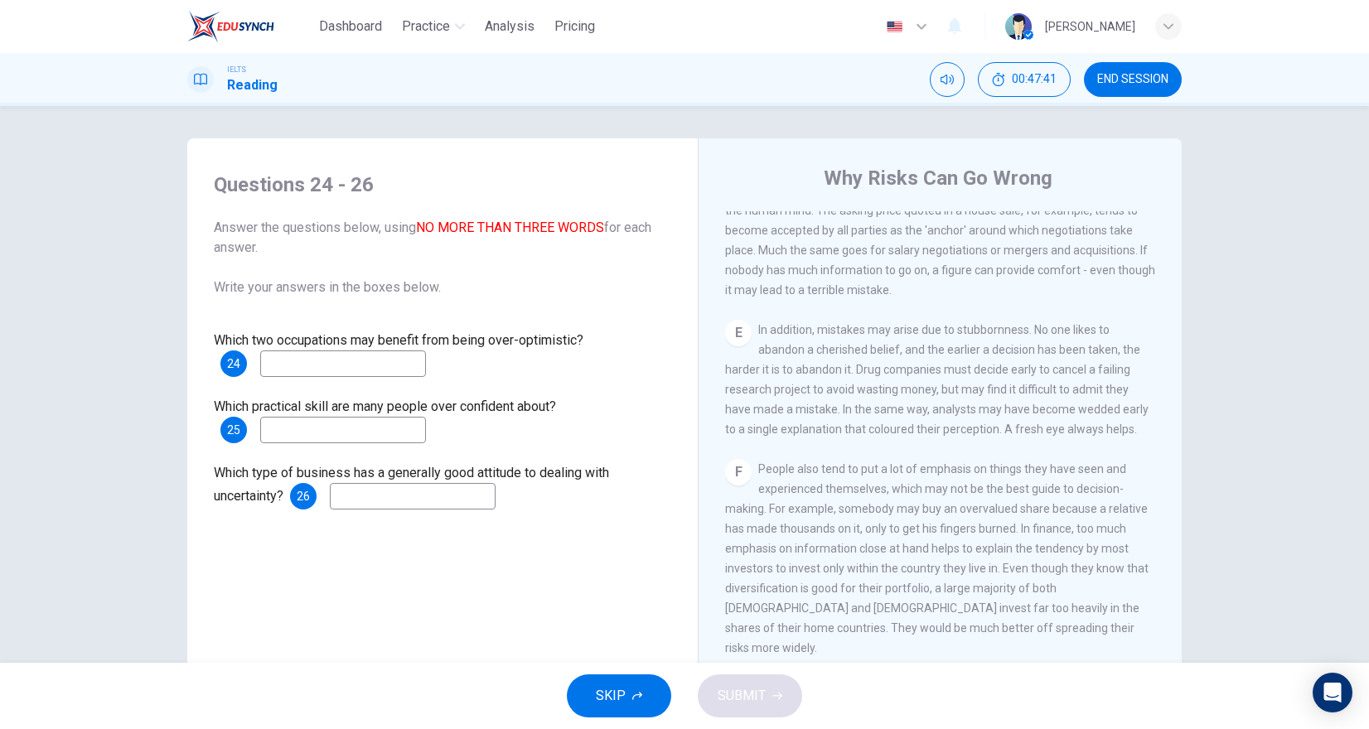
scroll to position [1100, 0]
click at [335, 374] on input at bounding box center [343, 364] width 166 height 27
click at [1117, 90] on button "END SESSION" at bounding box center [1133, 79] width 98 height 35
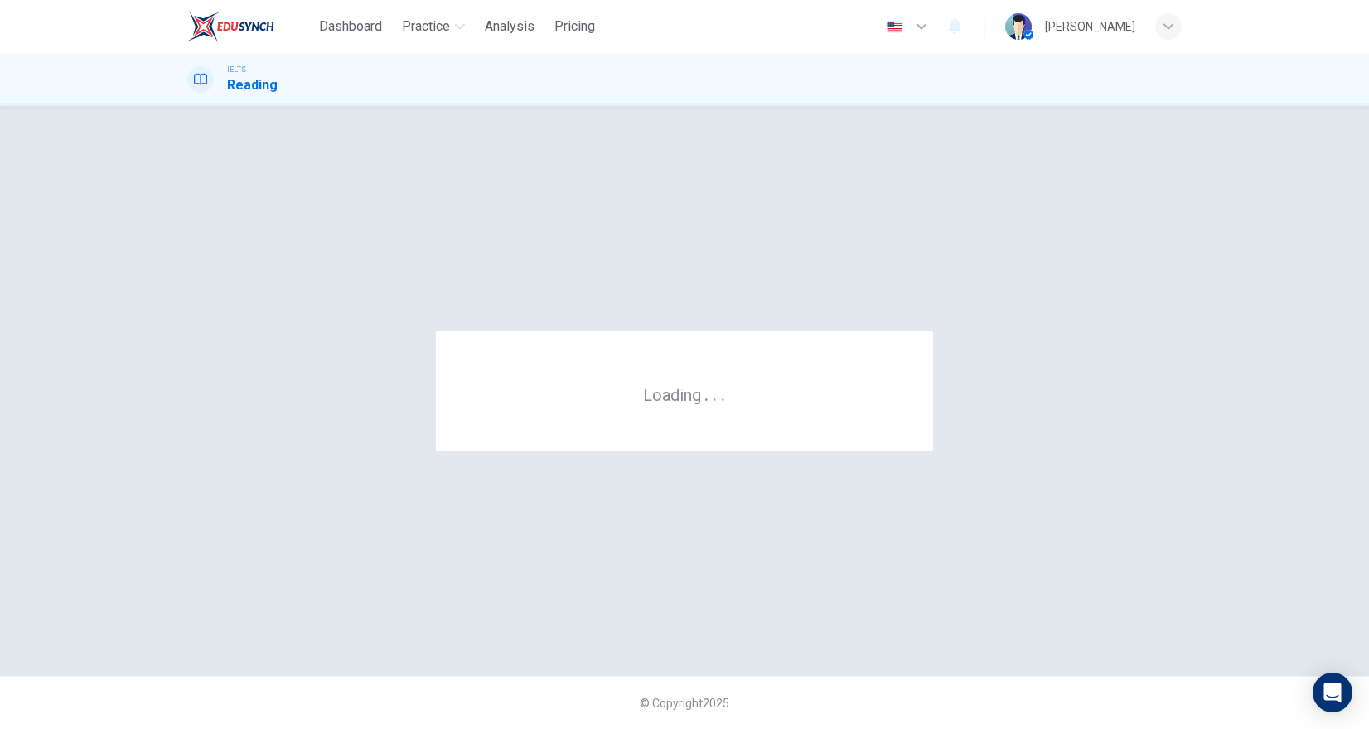
scroll to position [0, 0]
